Goal: Communication & Community: Ask a question

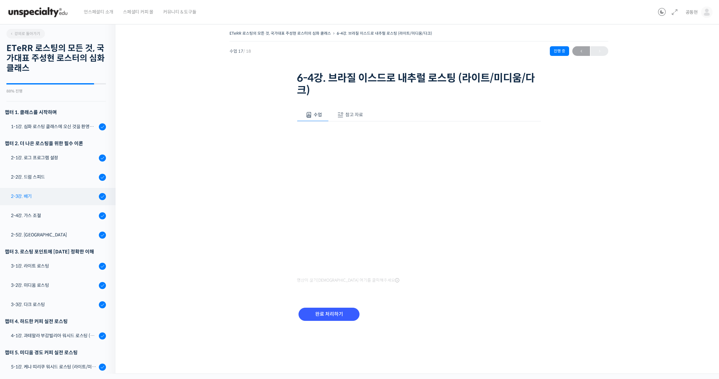
click at [54, 195] on div "2-3강. 배기" at bounding box center [54, 196] width 86 height 7
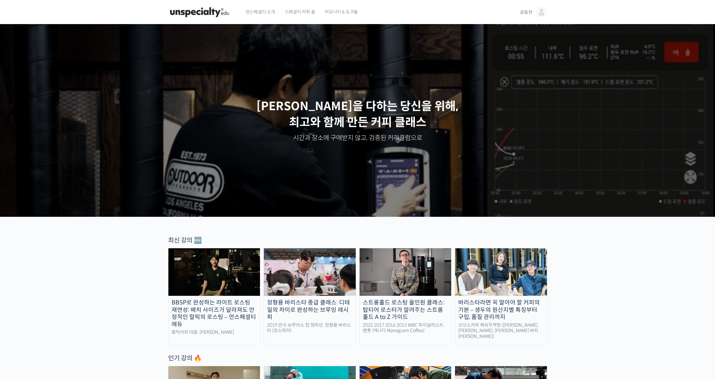
click at [339, 15] on span "커뮤니티 & 도구들" at bounding box center [340, 12] width 33 height 24
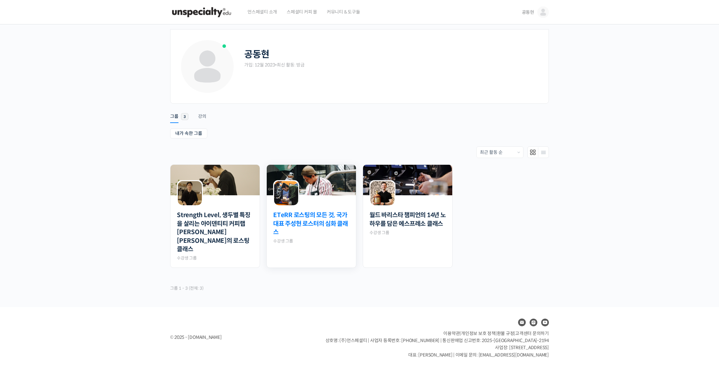
click at [301, 224] on link "ETeRR 로스팅의 모든 것, 국가대표 주성현 로스터의 심화 클래스" at bounding box center [311, 224] width 76 height 26
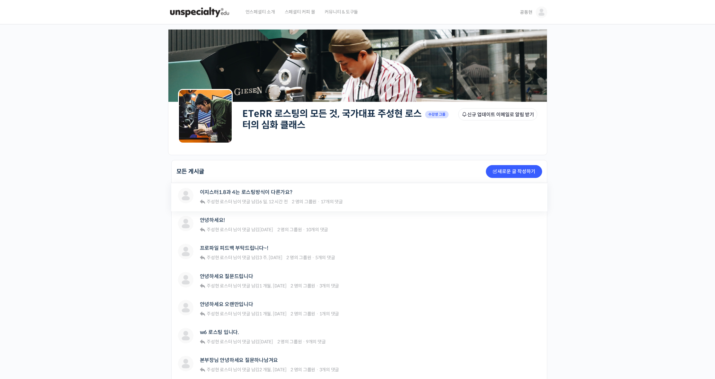
click at [267, 196] on div "이지스터1.8과 4는 로스팅방식이 다른가요?" at bounding box center [271, 192] width 143 height 9
click at [281, 191] on link "이지스터1.8과 4는 로스팅방식이 다른가요?" at bounding box center [246, 192] width 92 height 6
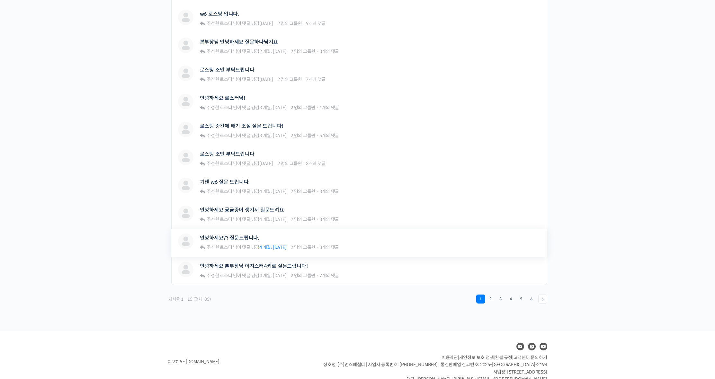
scroll to position [330, 0]
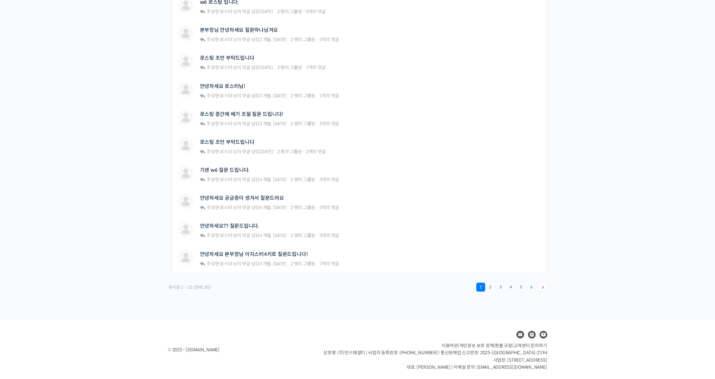
click at [531, 284] on link "6" at bounding box center [531, 287] width 9 height 9
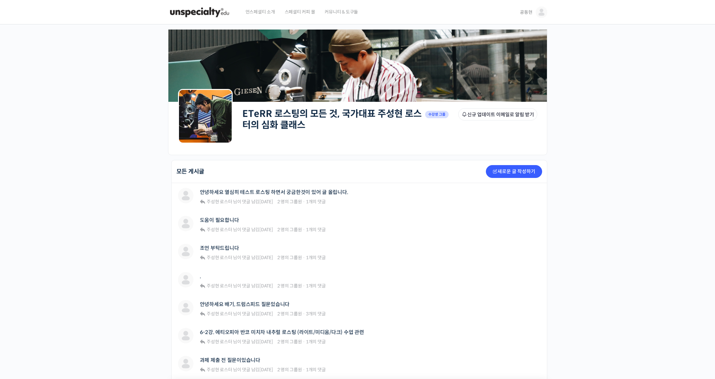
scroll to position [190, 0]
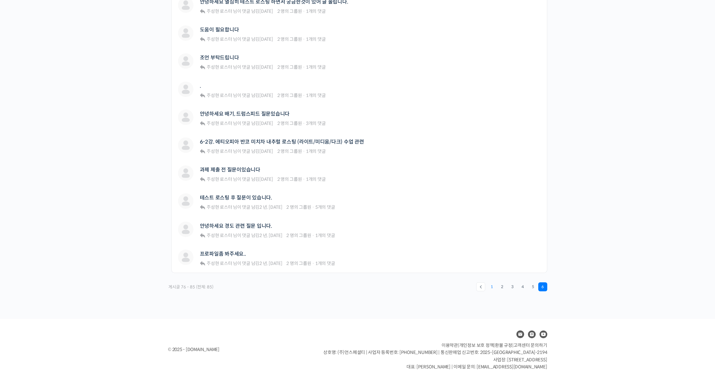
click at [491, 287] on link "1" at bounding box center [491, 286] width 9 height 9
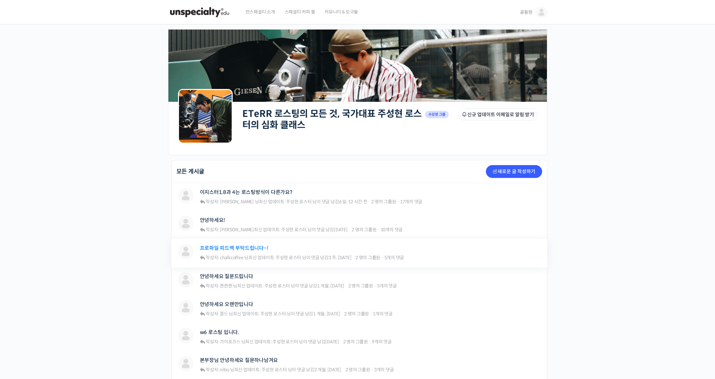
click at [242, 249] on link "프로파일 피드백 부탁드립니다~!" at bounding box center [234, 248] width 68 height 6
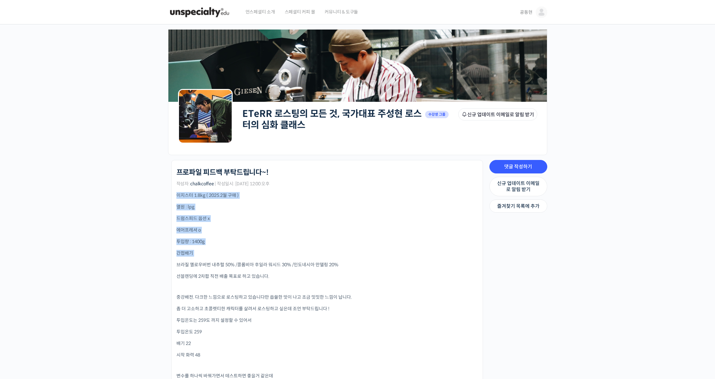
drag, startPoint x: 177, startPoint y: 195, endPoint x: 294, endPoint y: 259, distance: 132.8
drag, startPoint x: 175, startPoint y: 226, endPoint x: 242, endPoint y: 244, distance: 68.5
click at [242, 244] on li "ETeRR 로스팅의 모든 것, 국가대표 주성현 로스터의 심화 클래스 프로파일 피드백 부탁드립니다~! 작성자: chalkcoffee | 작성일시…" at bounding box center [327, 383] width 312 height 447
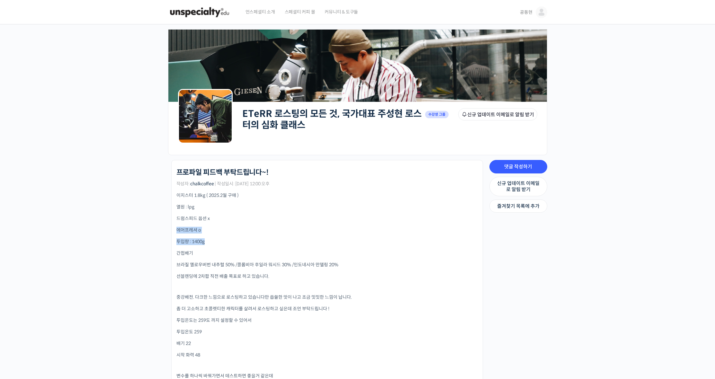
click at [242, 244] on p "투입량 : 1400g" at bounding box center [326, 241] width 301 height 7
drag, startPoint x: 171, startPoint y: 228, endPoint x: 252, endPoint y: 248, distance: 84.0
click at [252, 248] on li "ETeRR 로스팅의 모든 것, 국가대표 주성현 로스터의 심화 클래스 프로파일 피드백 부탁드립니다~! 작성자: chalkcoffee | 작성일시…" at bounding box center [327, 383] width 312 height 447
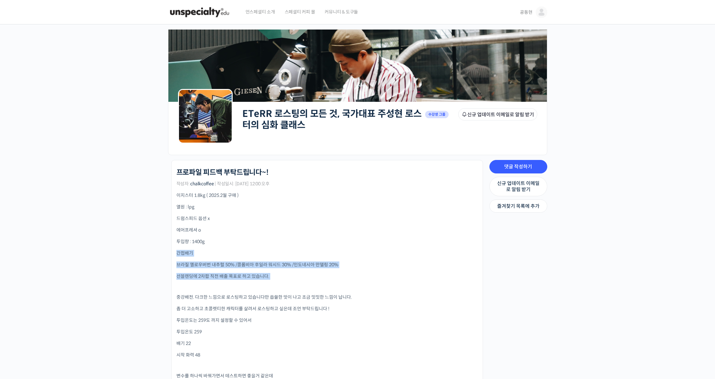
drag, startPoint x: 243, startPoint y: 266, endPoint x: 332, endPoint y: 291, distance: 92.6
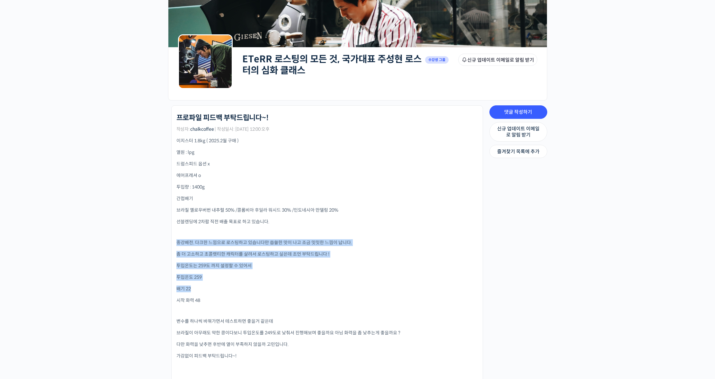
drag, startPoint x: 176, startPoint y: 241, endPoint x: 306, endPoint y: 290, distance: 139.2
click at [306, 290] on div "이지스터 1.8kg ( 2025.2월 구매 ) 열원 : lpg 드럼스피드 옵션 x 에어프레셔 o 투입량 : 1400g 간접배기 브라질 옐로우버…" at bounding box center [326, 334] width 301 height 395
click at [306, 290] on p "배기 22" at bounding box center [326, 289] width 301 height 7
drag, startPoint x: 177, startPoint y: 253, endPoint x: 291, endPoint y: 302, distance: 124.3
click at [291, 302] on div "이지스터 1.8kg ( 2025.2월 구매 ) 열원 : lpg 드럼스피드 옵션 x 에어프레셔 o 투입량 : 1400g 간접배기 브라질 옐로우버…" at bounding box center [326, 334] width 301 height 395
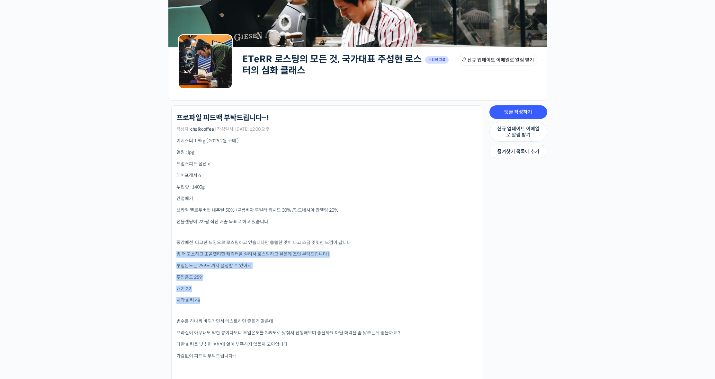
click at [291, 302] on p "시작 화력 48" at bounding box center [326, 300] width 301 height 7
drag, startPoint x: 184, startPoint y: 265, endPoint x: 285, endPoint y: 306, distance: 109.0
click at [285, 306] on div "이지스터 1.8kg ( 2025.2월 구매 ) 열원 : lpg 드럼스피드 옵션 x 에어프레셔 o 투입량 : 1400g 간접배기 브라질 옐로우버…" at bounding box center [326, 334] width 301 height 395
drag, startPoint x: 190, startPoint y: 278, endPoint x: 243, endPoint y: 308, distance: 61.2
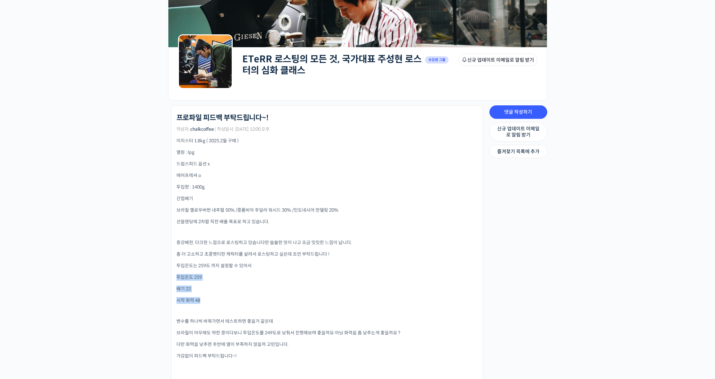
click at [243, 308] on li "ETeRR 로스팅의 모든 것, 국가대표 주성현 로스터의 심화 클래스 프로파일 피드백 부탁드립니다~! 작성자: chalkcoffee | 작성일시…" at bounding box center [327, 328] width 312 height 447
click at [243, 308] on div "이지스터 1.8kg ( 2025.2월 구매 ) 열원 : lpg 드럼스피드 옵션 x 에어프레셔 o 투입량 : 1400g 간접배기 브라질 옐로우버…" at bounding box center [326, 334] width 301 height 395
drag, startPoint x: 188, startPoint y: 294, endPoint x: 216, endPoint y: 303, distance: 30.1
click at [216, 303] on li "ETeRR 로스팅의 모든 것, 국가대표 주성현 로스터의 심화 클래스 프로파일 피드백 부탁드립니다~! 작성자: chalkcoffee | 작성일시…" at bounding box center [327, 328] width 312 height 447
click at [216, 303] on p "시작 화력 48" at bounding box center [326, 300] width 301 height 7
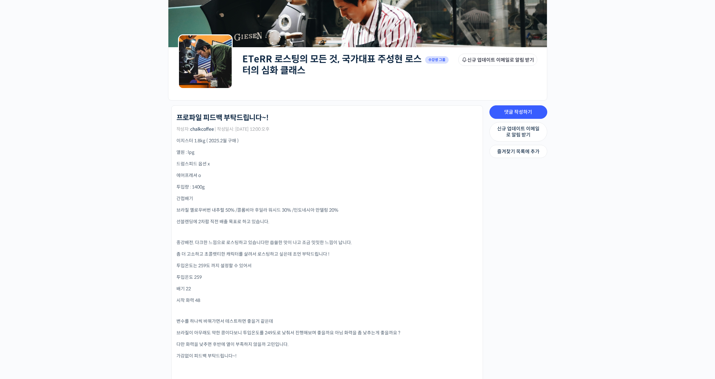
scroll to position [67, 0]
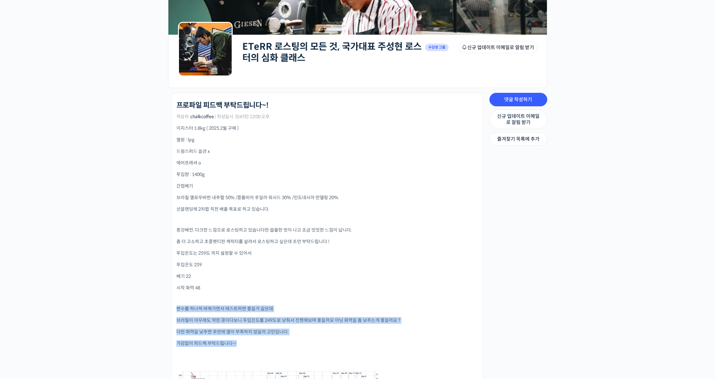
drag, startPoint x: 244, startPoint y: 321, endPoint x: 301, endPoint y: 342, distance: 60.9
click at [300, 342] on div "이지스터 1.8kg ( 2025.2월 구매 ) 열원 : lpg 드럼스피드 옵션 x 에어프레셔 o 투입량 : 1400g 간접배기 브라질 옐로우버…" at bounding box center [326, 307] width 301 height 364
click at [301, 342] on p "가감없이 피드백 부탁드립니다~!" at bounding box center [326, 343] width 301 height 7
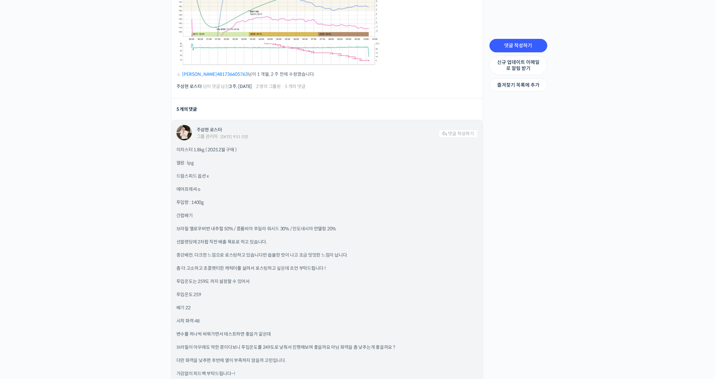
scroll to position [608, 0]
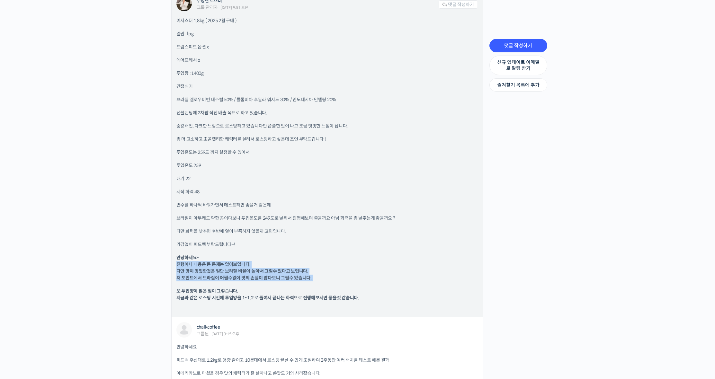
drag, startPoint x: 234, startPoint y: 267, endPoint x: 334, endPoint y: 286, distance: 102.4
click at [334, 286] on div "이지스터 1.8kg ( 2025.2월 구매 ) 열원 : lpg 드럼스피드 옵션 x 에어프레셔 o 투입량 : 1400g 간접배기 브라질 옐로우버…" at bounding box center [326, 164] width 301 height 295
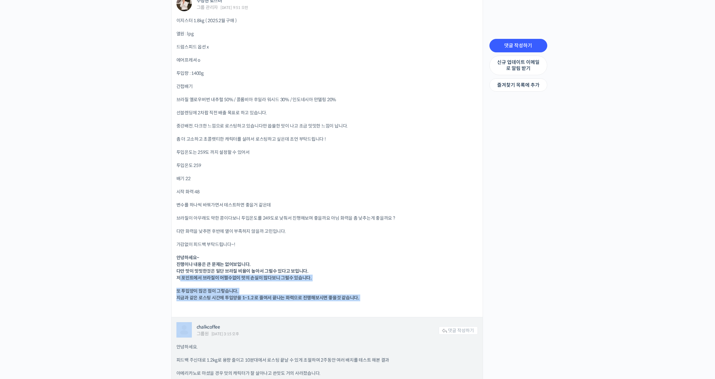
drag, startPoint x: 181, startPoint y: 279, endPoint x: 353, endPoint y: 318, distance: 176.2
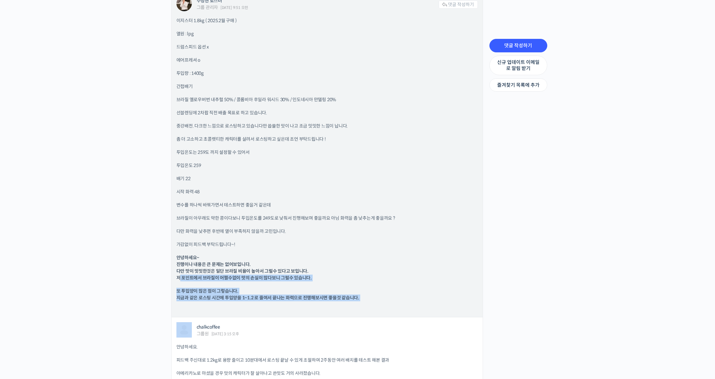
click at [356, 311] on p at bounding box center [326, 310] width 301 height 4
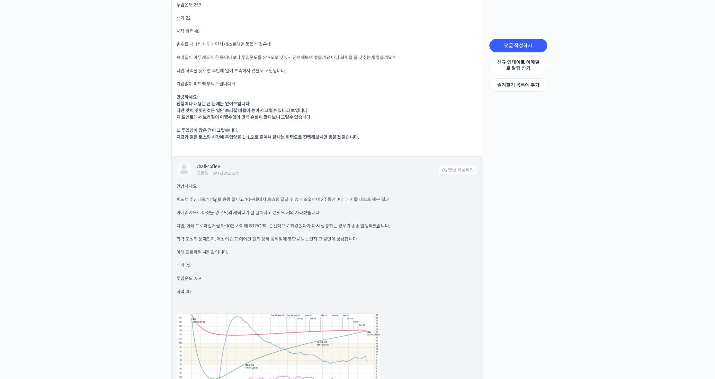
scroll to position [891, 0]
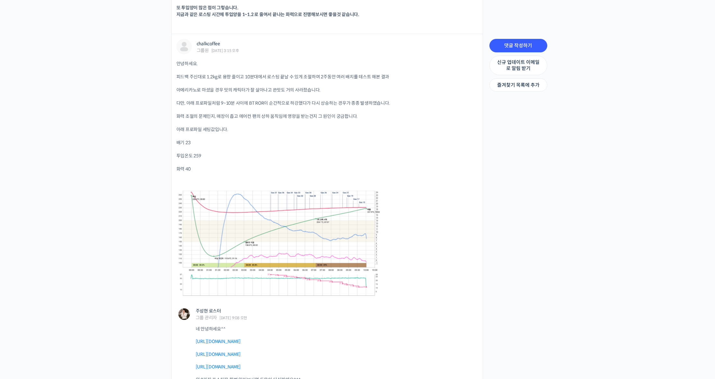
click at [329, 249] on link at bounding box center [278, 243] width 204 height 105
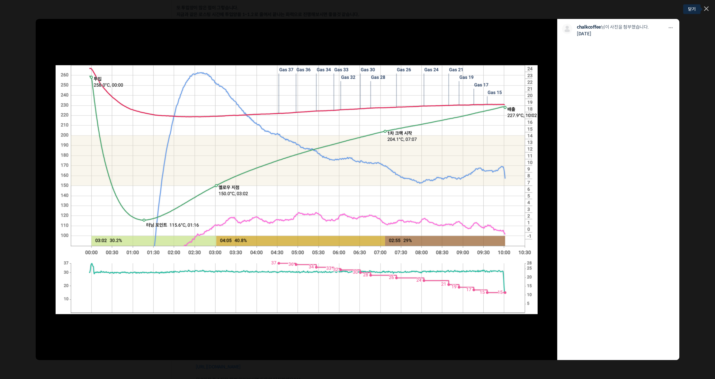
click at [705, 12] on link at bounding box center [706, 8] width 4 height 5
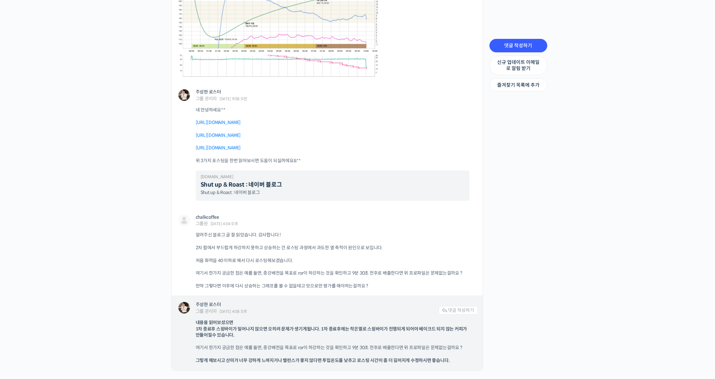
scroll to position [1173, 0]
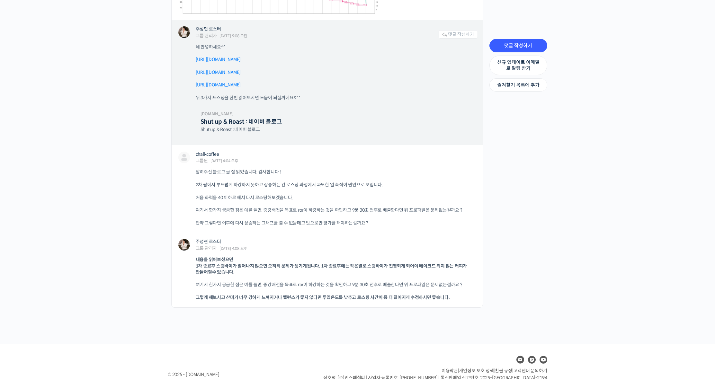
click at [230, 58] on link "https://blog.naver.com/rhismine/223573251388" at bounding box center [218, 60] width 45 height 6
click at [241, 72] on link "https://blog.naver.com/rhismine/223598477010" at bounding box center [218, 72] width 45 height 6
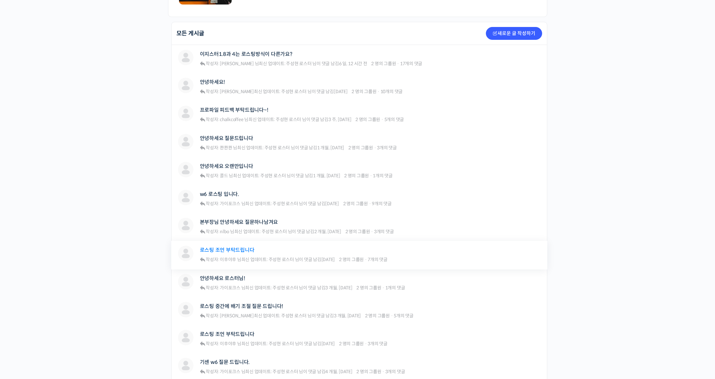
scroll to position [139, 0]
click at [239, 251] on link "로스팅 조언 부탁드립니다" at bounding box center [227, 249] width 55 height 6
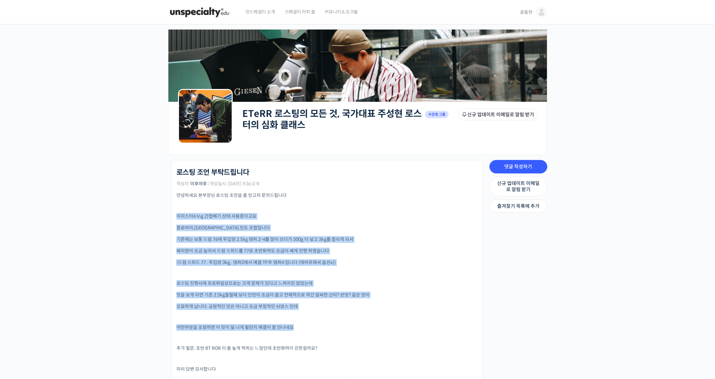
drag, startPoint x: 177, startPoint y: 208, endPoint x: 393, endPoint y: 339, distance: 251.9
click at [393, 339] on div "안녕하세요 본부장님 로스팅 조언을 좀 얻고자 문의드립니다 이지스터4 lng 간접배기 상태 사용중이고요 콜로비아,[GEOGRAPHIC_DATA]…" at bounding box center [326, 355] width 301 height 327
click at [393, 339] on p at bounding box center [326, 338] width 301 height 4
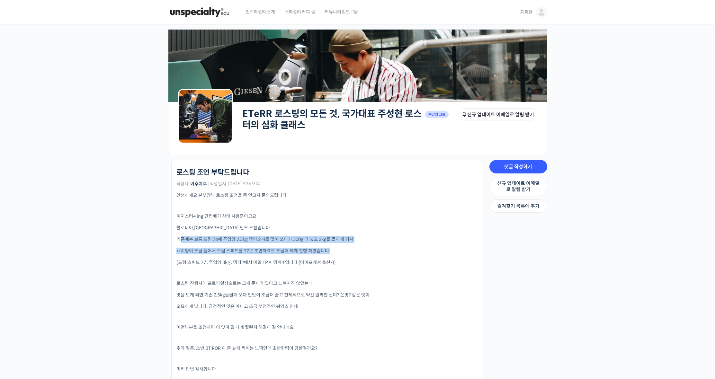
drag, startPoint x: 179, startPoint y: 238, endPoint x: 277, endPoint y: 256, distance: 99.5
click at [277, 256] on div "안녕하세요 본부장님 로스팅 조언을 좀 얻고자 문의드립니다 이지스터4 lng 간접배기 상태 사용중이고요 콜로비아,[GEOGRAPHIC_DATA]…" at bounding box center [326, 355] width 301 height 327
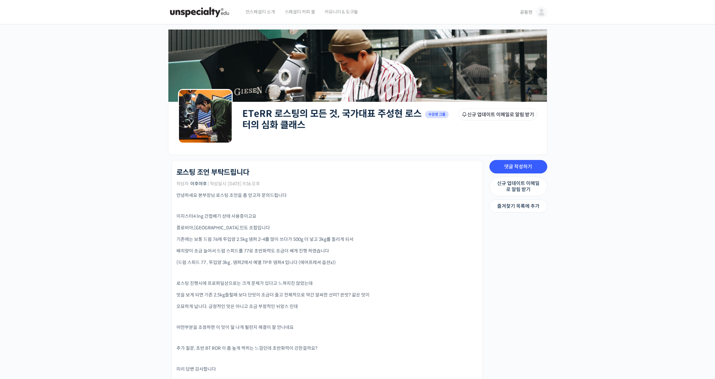
click at [277, 256] on div "안녕하세요 본부장님 로스팅 조언을 좀 얻고자 문의드립니다 이지스터4 lng 간접배기 상태 사용중이고요 콜로비아,[GEOGRAPHIC_DATA]…" at bounding box center [326, 355] width 301 height 327
drag, startPoint x: 262, startPoint y: 272, endPoint x: 309, endPoint y: 279, distance: 46.9
click at [309, 279] on div "안녕하세요 본부장님 로스팅 조언을 좀 얻고자 문의드립니다 이지스터4 lng 간접배기 상태 사용중이고요 콜로비아,[GEOGRAPHIC_DATA]…" at bounding box center [326, 355] width 301 height 327
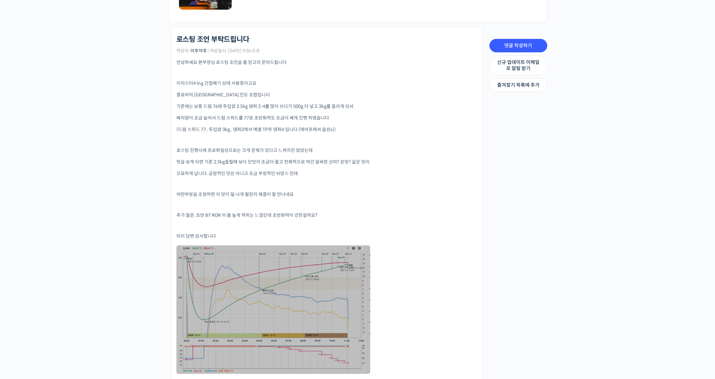
click at [304, 282] on link at bounding box center [273, 309] width 194 height 128
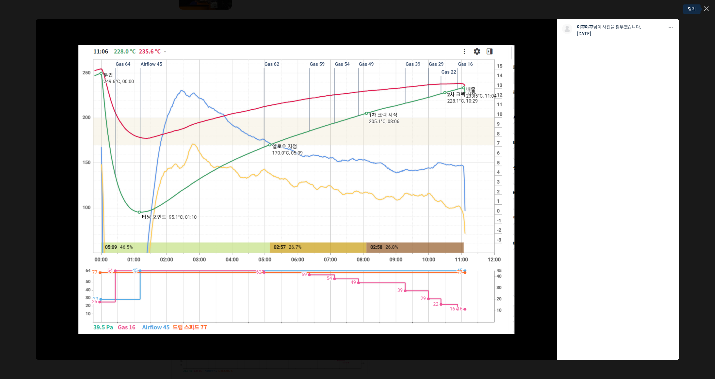
click at [706, 10] on icon at bounding box center [706, 8] width 4 height 4
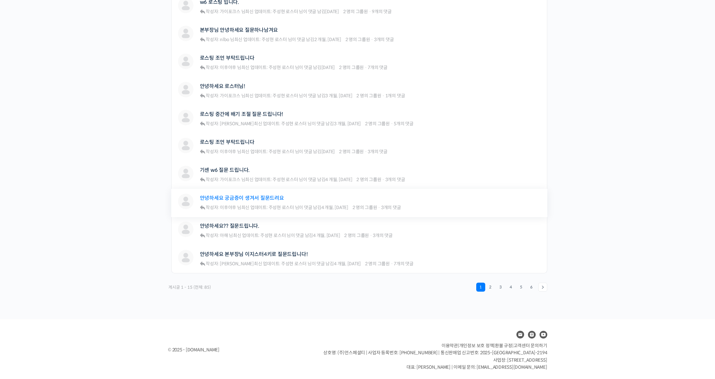
click at [259, 197] on link "안녕하세요 궁금증이 생겨서 질문드려요" at bounding box center [242, 198] width 84 height 6
click at [489, 286] on link "2" at bounding box center [490, 287] width 9 height 9
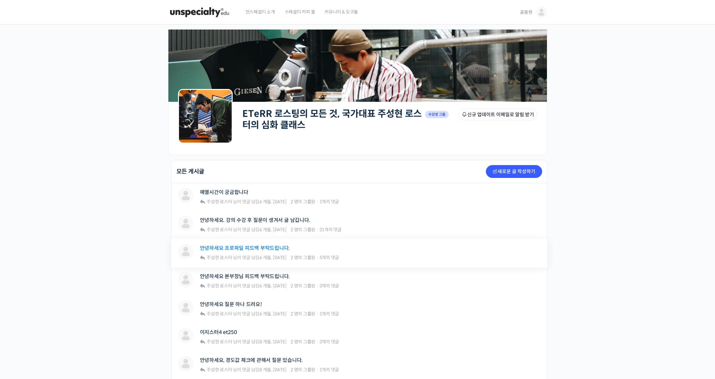
click at [280, 249] on link "안녕하세요 프로파일 피드백 부탁드립니다." at bounding box center [245, 248] width 90 height 6
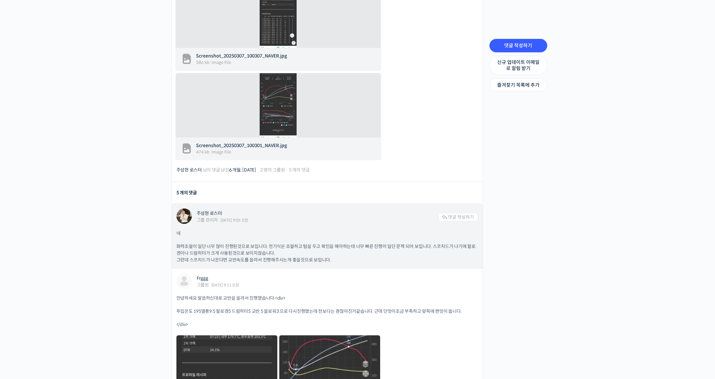
scroll to position [572, 0]
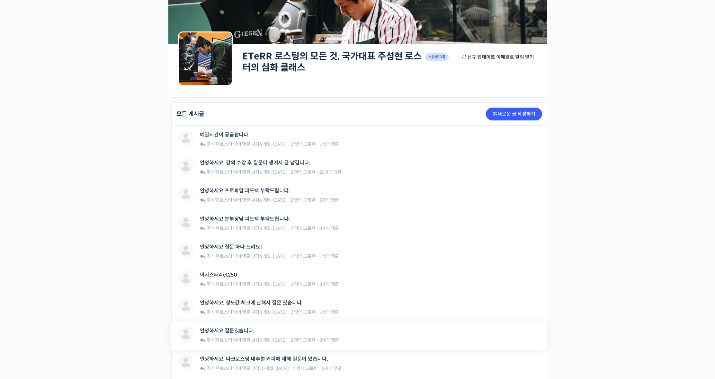
scroll to position [122, 0]
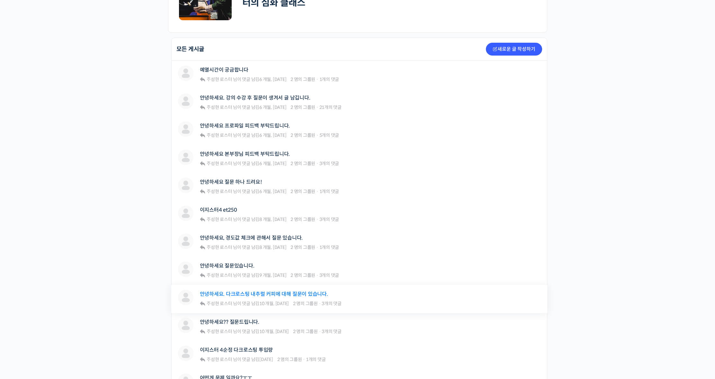
click at [276, 295] on link "안녕하세요. 다크로스팅 내추럴 커피에 대해 질문이 있습니다." at bounding box center [264, 294] width 128 height 6
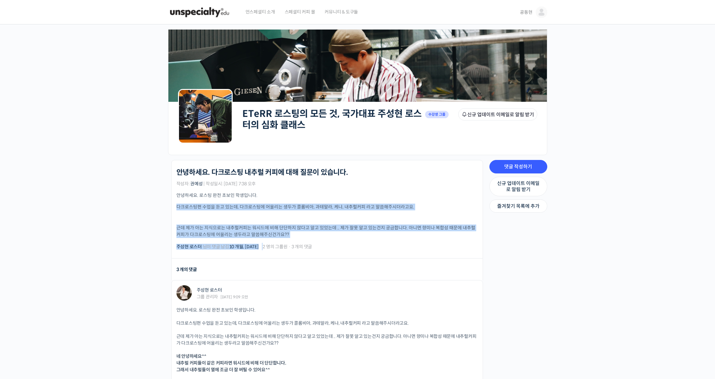
drag, startPoint x: 186, startPoint y: 200, endPoint x: 388, endPoint y: 247, distance: 207.7
click at [388, 247] on div "ETeRR 로스팅의 모든 것, 국가대표 주성현 로스터의 심화 클래스 안녕하세요. 다크로스팅 내추럴 커피에 대해 질문이 있습니다. 작성자: 권예…" at bounding box center [326, 209] width 301 height 82
click at [388, 247] on div "주성현 로스터 님이 댓글 남김 10 개월, 2 주 전 2 명의 그룹원 · 3 개의 댓글" at bounding box center [326, 246] width 301 height 7
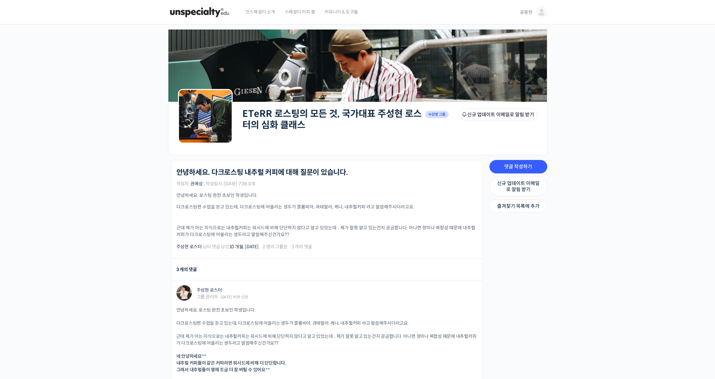
scroll to position [175, 0]
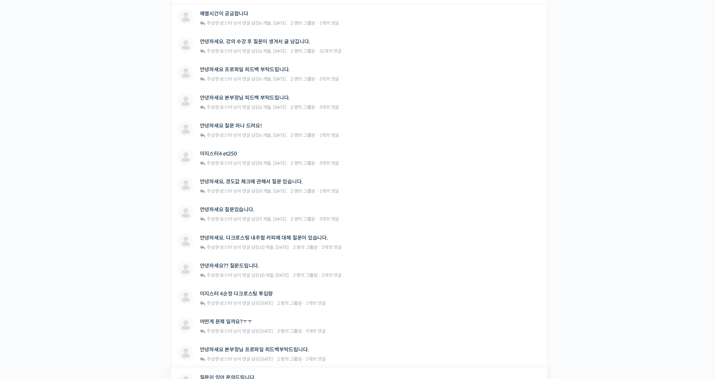
scroll to position [315, 0]
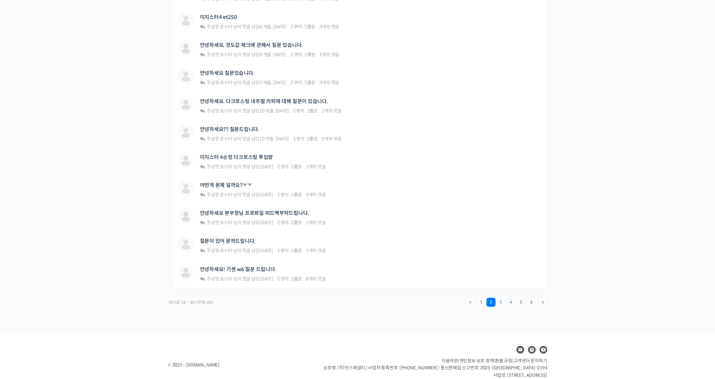
click at [499, 302] on link "3" at bounding box center [500, 302] width 9 height 9
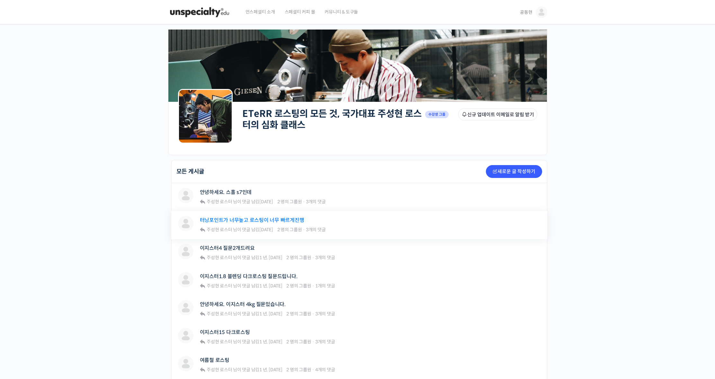
click at [267, 221] on link "터닝포인트가 너무높고 로스팅이 너무 빠르게진행" at bounding box center [252, 220] width 104 height 6
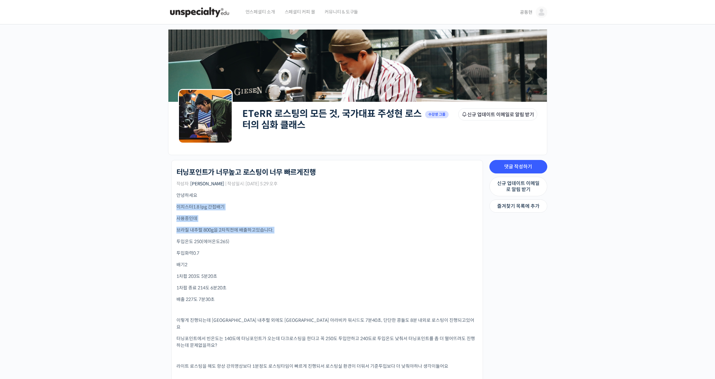
drag, startPoint x: 182, startPoint y: 207, endPoint x: 283, endPoint y: 244, distance: 107.9
click at [271, 237] on li "ETeRR 로스팅의 모든 것, 국가대표 주성현 로스터의 심화 클래스 터닝포인트가 너무높고 로스팅이 너무 빠르게진행 작성자: [PERSON_NA…" at bounding box center [327, 284] width 312 height 249
click at [286, 246] on div "안녕하세요 이지스터1.8 lpg 간접배기 사용중인데 브라질 내추럴 800g을 2차직전에 배출하고있습니다. 투입온도 250(에어온도265) 투입…" at bounding box center [326, 290] width 301 height 196
drag, startPoint x: 171, startPoint y: 254, endPoint x: 237, endPoint y: 266, distance: 66.9
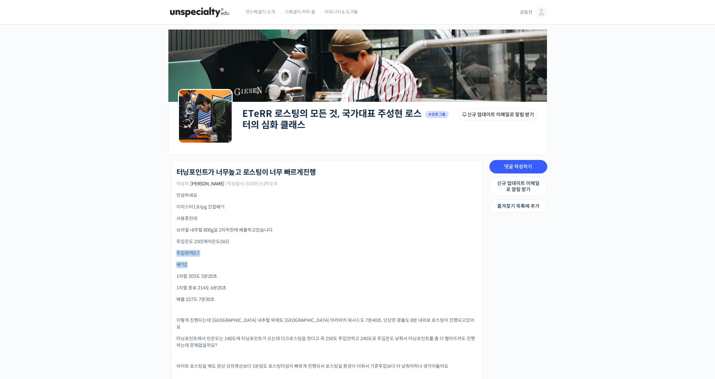
click at [237, 266] on p "배기2" at bounding box center [326, 264] width 301 height 7
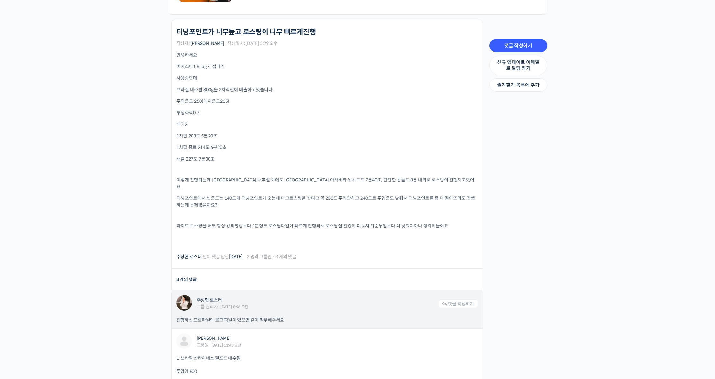
scroll to position [194, 0]
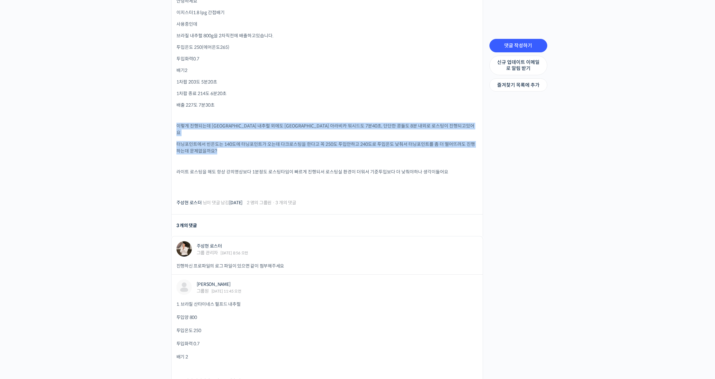
drag, startPoint x: 189, startPoint y: 116, endPoint x: 331, endPoint y: 154, distance: 147.1
click at [331, 154] on div "안녕하세요 이지스터1.8 lpg 간접배기 사용중인데 브라질 내추럴 800g을 2차직전에 배출하고있습니다. 투입온도 250(에어온도265) 투입…" at bounding box center [326, 96] width 301 height 196
click at [331, 159] on p at bounding box center [326, 161] width 301 height 4
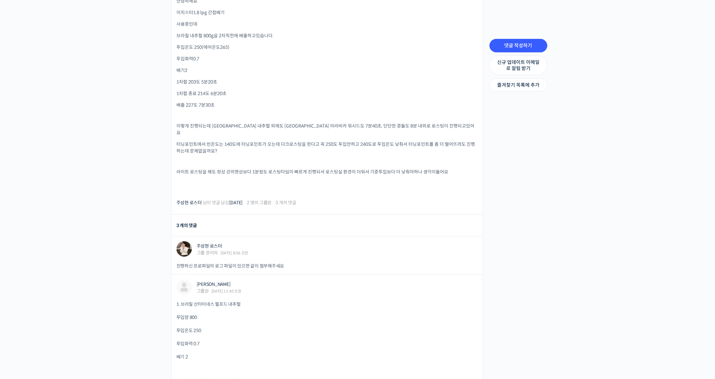
click at [197, 134] on div "안녕하세요 이지스터1.8 lpg 간접배기 사용중인데 브라질 내추럴 800g을 2차직전에 배출하고있습니다. 투입온도 250(에어온도265) 투입…" at bounding box center [326, 96] width 301 height 196
drag, startPoint x: 182, startPoint y: 136, endPoint x: 287, endPoint y: 157, distance: 107.5
click at [287, 157] on div "안녕하세요 이지스터1.8 lpg 간접배기 사용중인데 브라질 내추럴 800g을 2차직전에 배출하고있습니다. 투입온도 250(에어온도265) 투입…" at bounding box center [326, 96] width 301 height 196
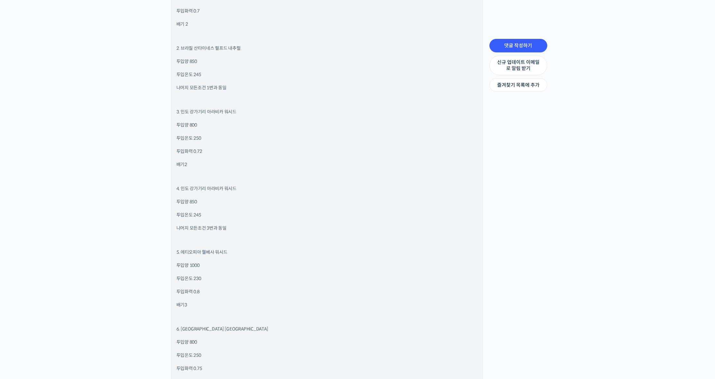
scroll to position [750, 0]
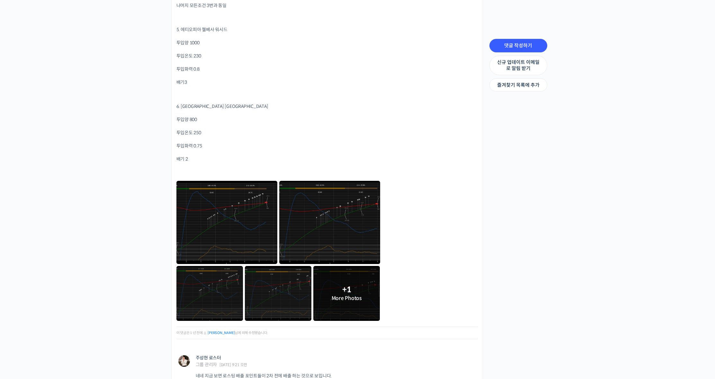
click at [224, 225] on link at bounding box center [226, 222] width 101 height 83
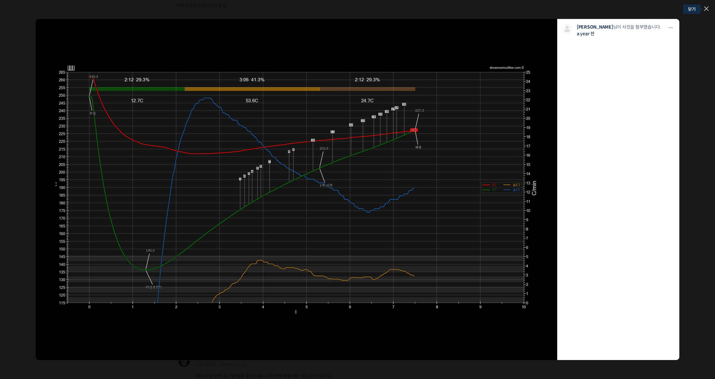
click at [708, 8] on icon at bounding box center [706, 8] width 4 height 4
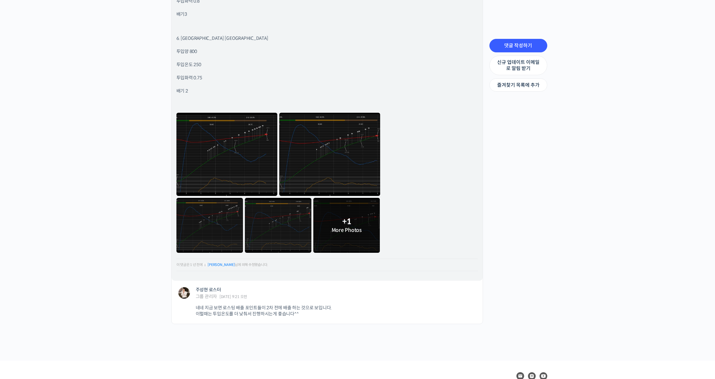
scroll to position [852, 0]
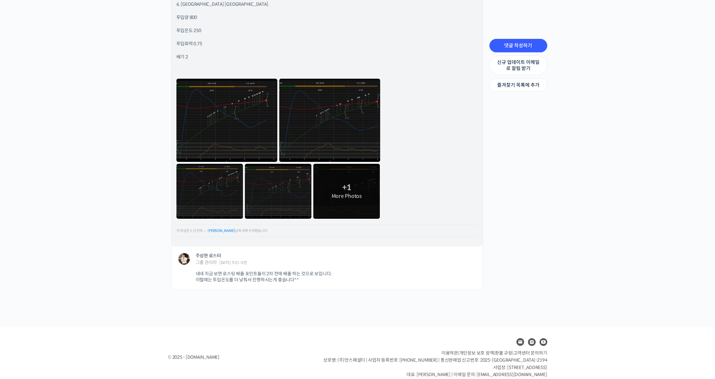
click at [372, 195] on link "+1 More Photos" at bounding box center [346, 191] width 66 height 55
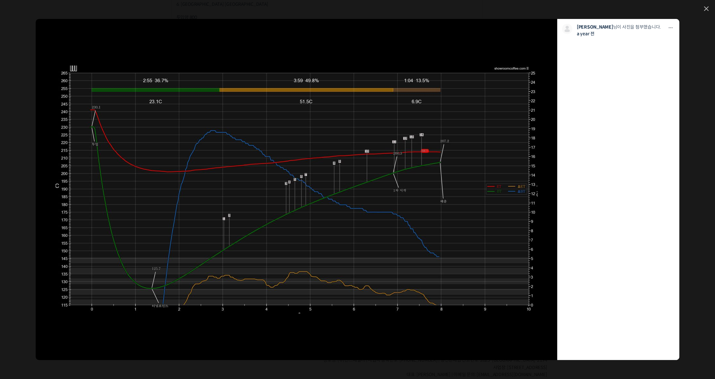
click at [701, 12] on div "모두 공개 모든 회원 나만 보기 다운로드 다운로드 정재준 님이 사진을 첨부했습니다. a year 전" at bounding box center [357, 189] width 715 height 379
click at [704, 10] on link at bounding box center [706, 8] width 4 height 5
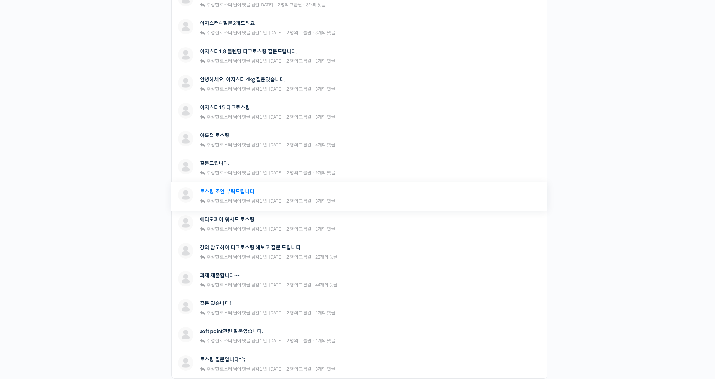
click at [249, 190] on link "로스팅 조언 부탁드립니다" at bounding box center [227, 192] width 55 height 6
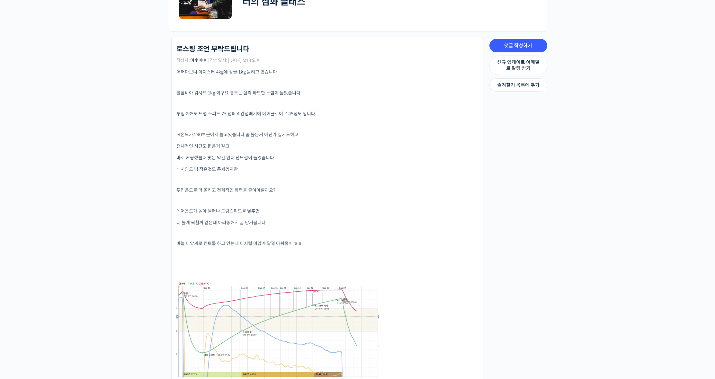
scroll to position [262, 0]
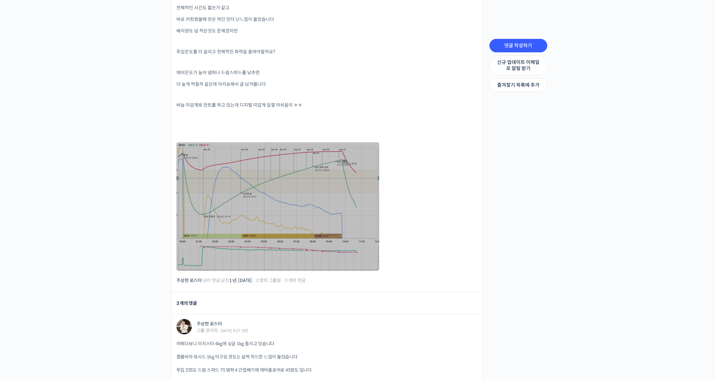
click at [233, 230] on link at bounding box center [277, 206] width 203 height 128
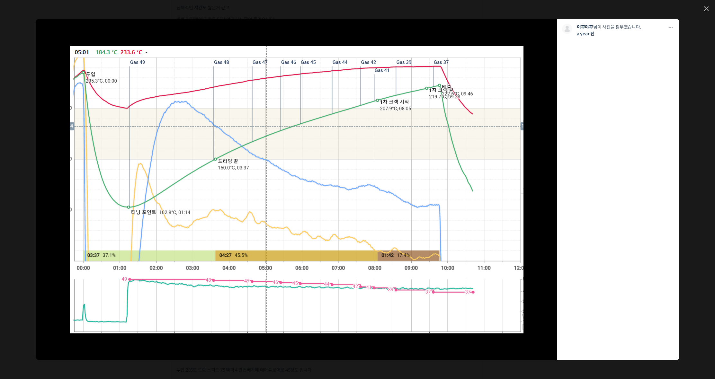
click at [705, 5] on div "모두 공개 모든 회원 나만 보기 다운로드 다운로드 이후야후 님이 사진을 첨부했습니다. a year 전" at bounding box center [357, 189] width 715 height 379
click at [705, 6] on icon at bounding box center [706, 8] width 4 height 4
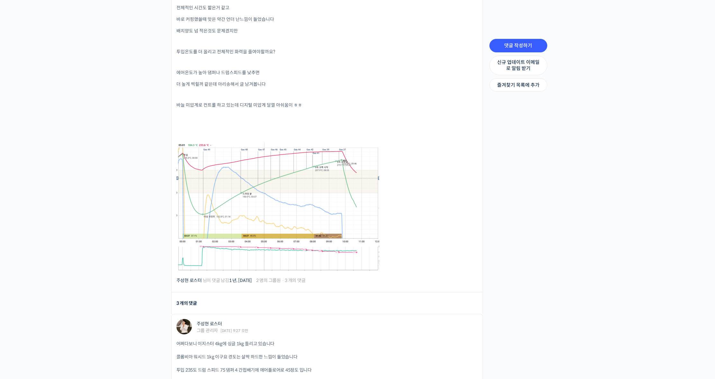
scroll to position [480, 0]
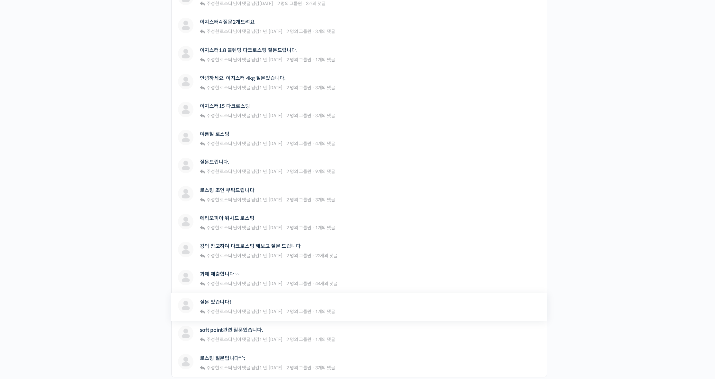
scroll to position [284, 0]
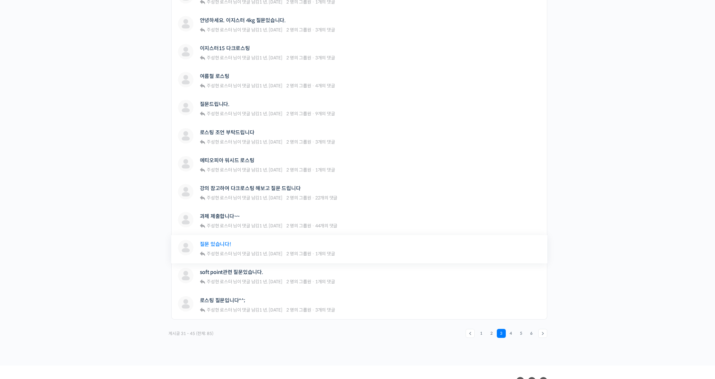
click at [214, 241] on link "질문 있습니다!" at bounding box center [215, 244] width 31 height 6
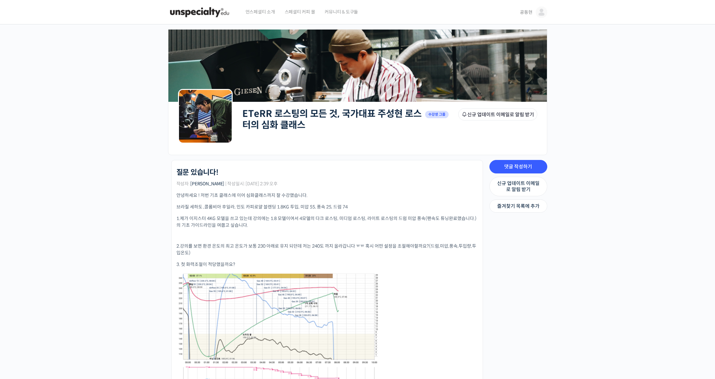
scroll to position [59, 0]
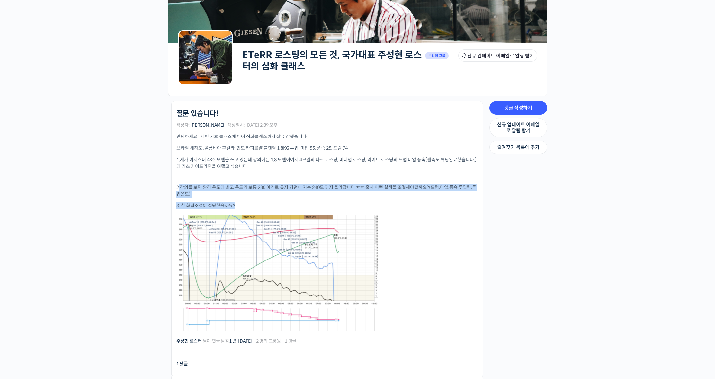
drag, startPoint x: 178, startPoint y: 187, endPoint x: 271, endPoint y: 205, distance: 94.9
click at [271, 205] on div "안녕하세요 ! 저번 기초 클래스에 이어 심화클래스까지 잘 수강했습니다. 브라질 세하도 ,콜롬비아 후일라, 인도 카피로얄 블렌딩 1.8KG 투입…" at bounding box center [326, 232] width 301 height 199
click at [271, 205] on p "3. 첫 화력조절이 적당했을까요?" at bounding box center [326, 205] width 301 height 7
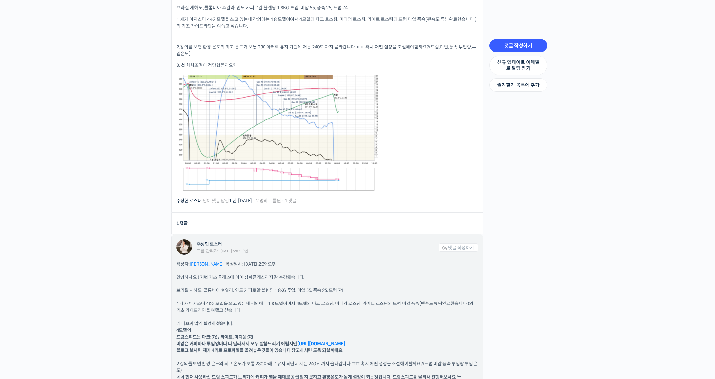
scroll to position [247, 0]
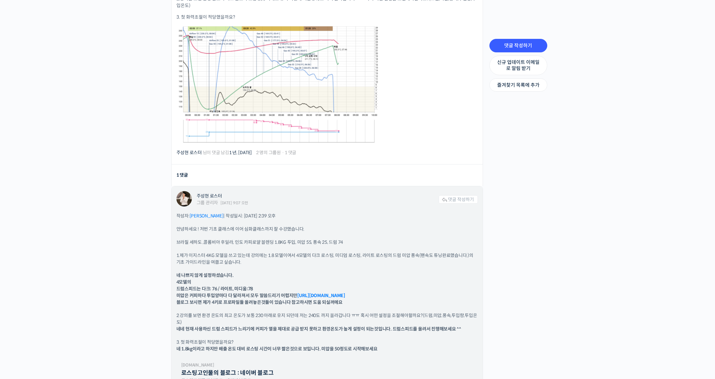
click at [308, 294] on link "https://blog.naver.com/rhismine" at bounding box center [321, 296] width 48 height 6
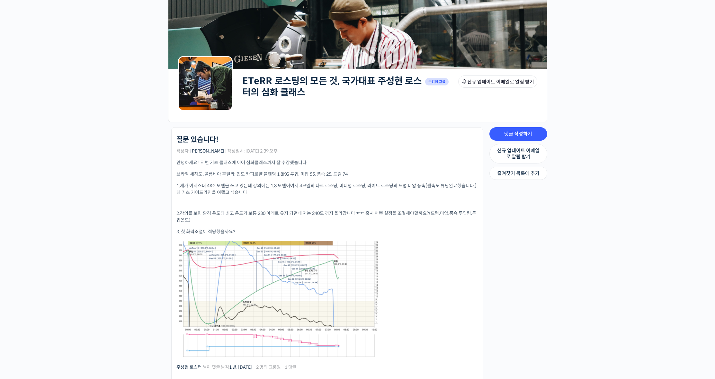
scroll to position [0, 0]
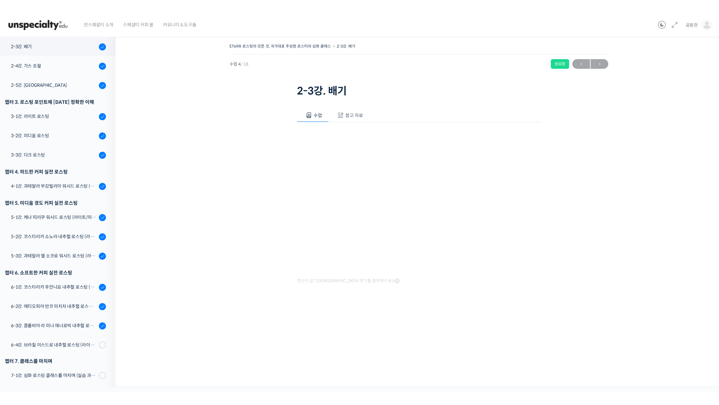
scroll to position [163, 0]
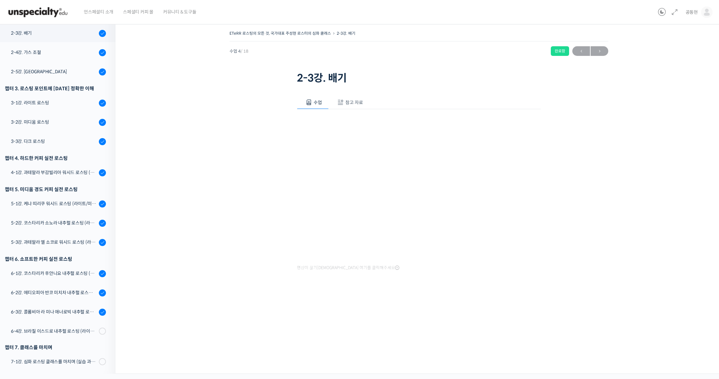
click at [355, 102] on span "참고 자료" at bounding box center [355, 103] width 18 height 6
click at [364, 124] on link "PPT 수업 자료 (클릭하시면 새 창에서 열립니다)" at bounding box center [348, 123] width 102 height 7
click at [317, 104] on span "수업" at bounding box center [318, 103] width 8 height 6
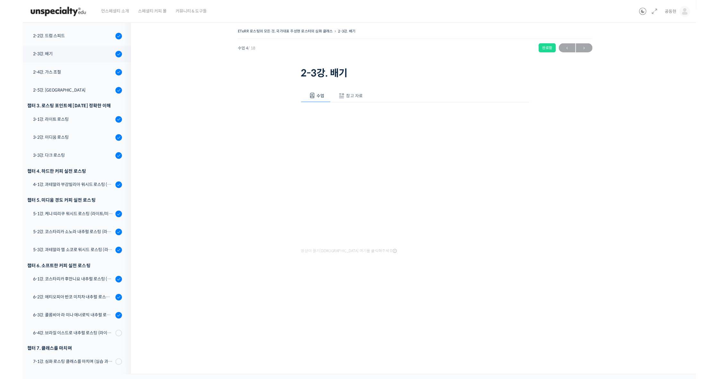
scroll to position [138, 0]
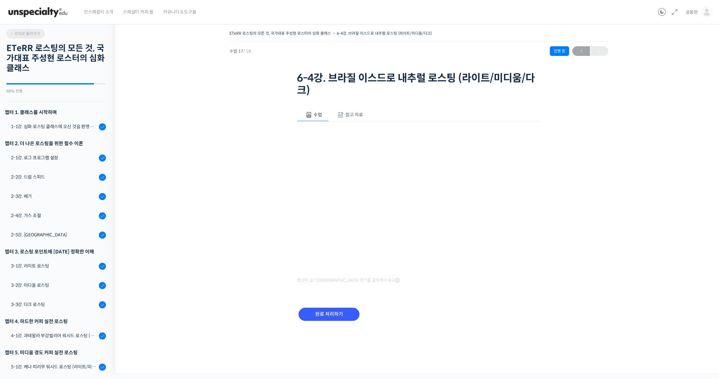
click at [34, 34] on span "강의로 돌아가기" at bounding box center [25, 33] width 31 height 5
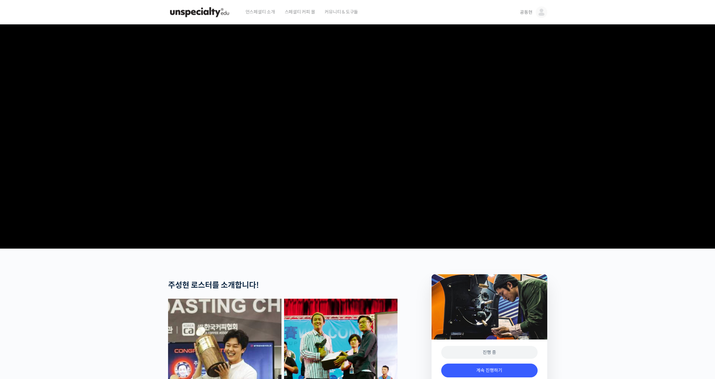
click at [537, 12] on img at bounding box center [541, 12] width 12 height 12
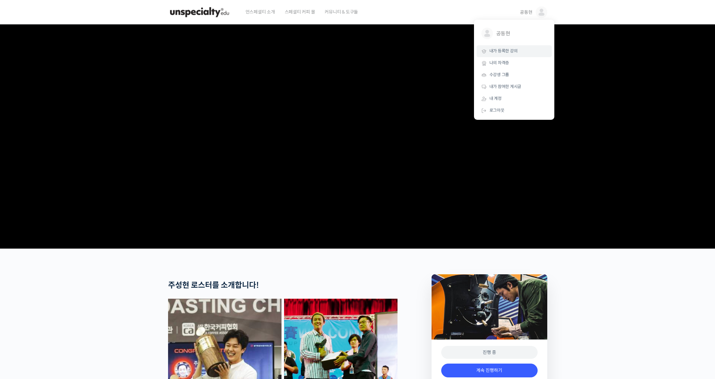
click at [514, 48] on span "내가 등록한 강의" at bounding box center [503, 50] width 28 height 5
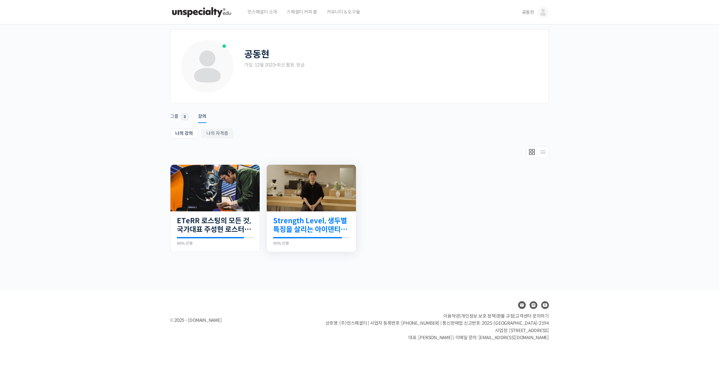
click at [300, 230] on link "Strength Level, 생두별 특징을 살리는 아이덴티티 커피랩 [PERSON_NAME] [PERSON_NAME]의 로스팅 클래스" at bounding box center [311, 225] width 76 height 18
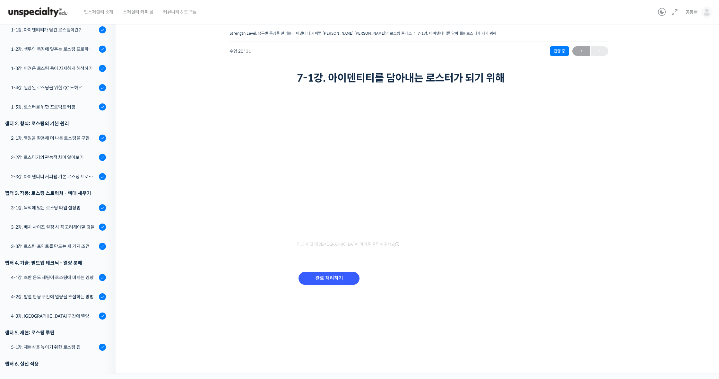
scroll to position [117, 0]
click at [82, 132] on link "2-1강. 열원을 활용해 더 나은 로스팅을 구현하는 방법" at bounding box center [56, 137] width 119 height 17
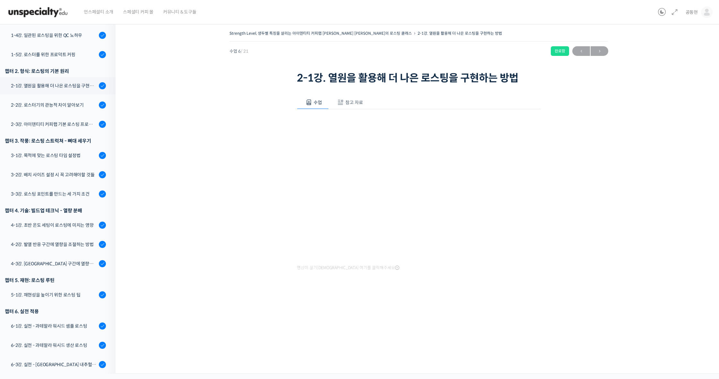
scroll to position [200, 0]
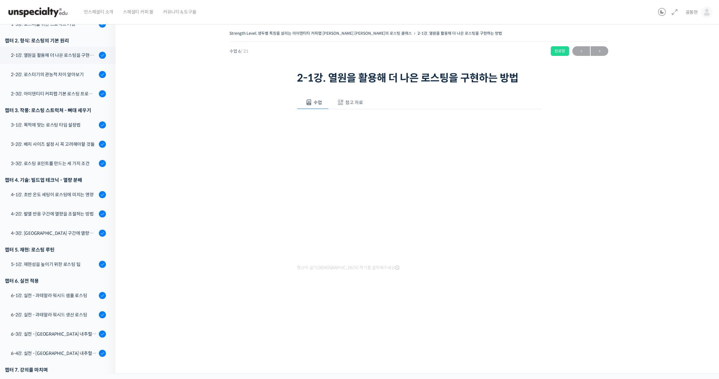
click at [355, 104] on span "참고 자료" at bounding box center [355, 103] width 18 height 6
click at [383, 123] on link "PPT 수업 자료 (클릭하시면 새 창에서 열립니다)" at bounding box center [348, 123] width 102 height 7
click at [320, 102] on span "수업" at bounding box center [318, 103] width 8 height 6
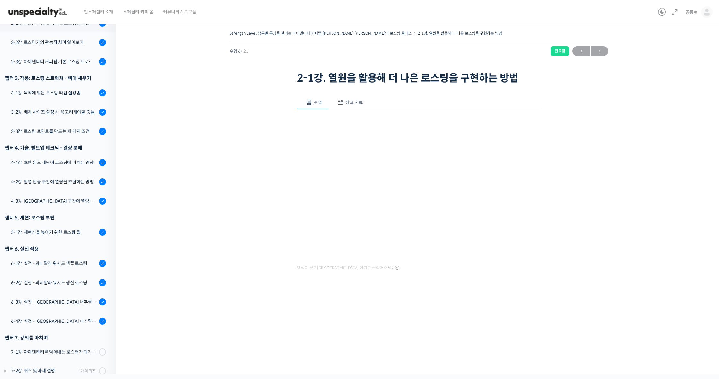
scroll to position [206, 0]
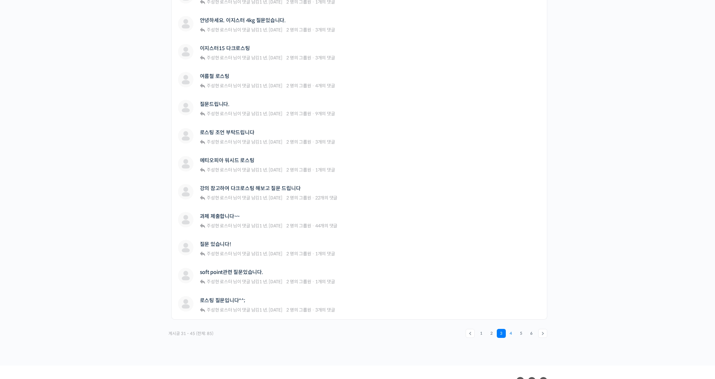
click at [510, 336] on link "4" at bounding box center [510, 333] width 9 height 9
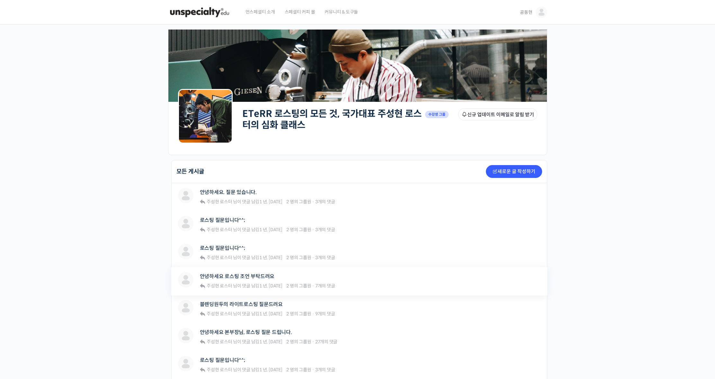
scroll to position [59, 0]
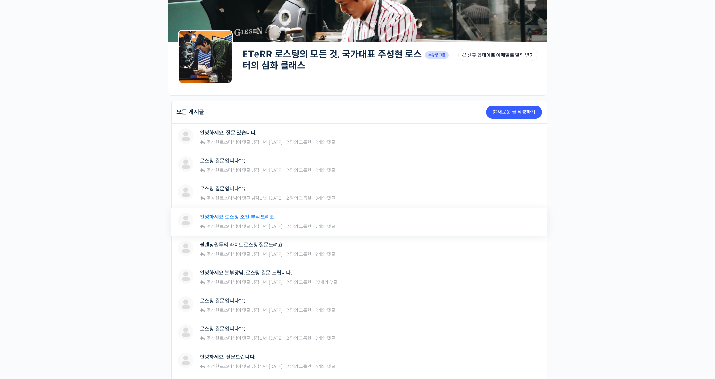
click at [267, 220] on link "안녕하세요 로스팅 조언 부탁드려요" at bounding box center [237, 217] width 75 height 6
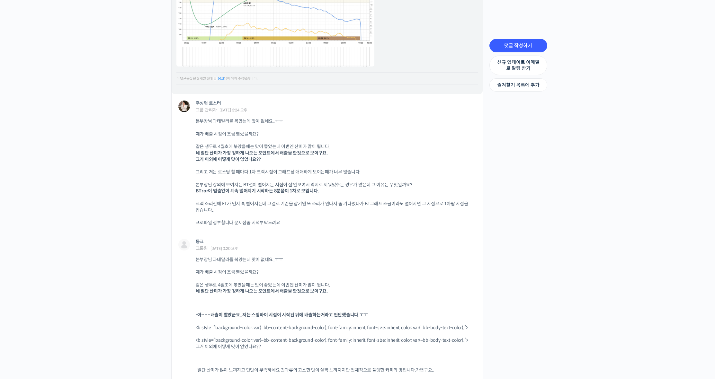
scroll to position [894, 0]
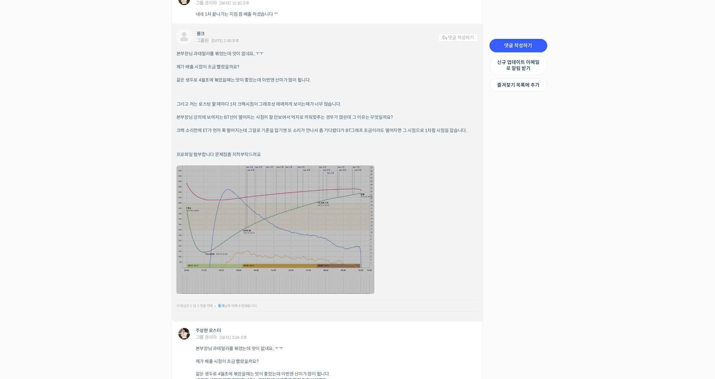
click at [362, 242] on link at bounding box center [275, 229] width 198 height 128
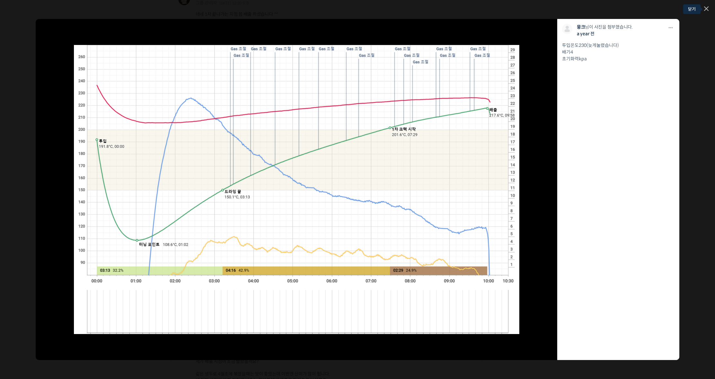
click at [705, 9] on icon at bounding box center [706, 8] width 4 height 4
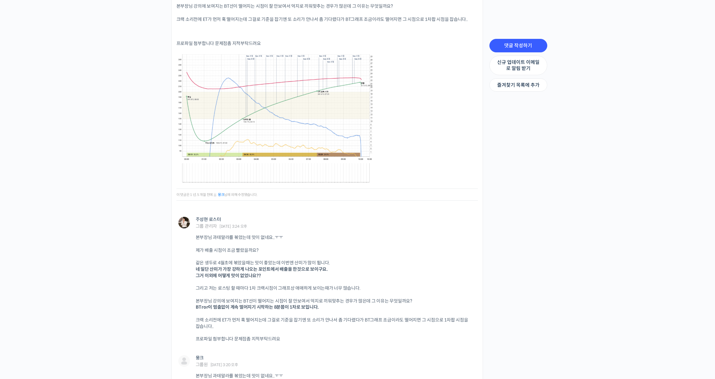
scroll to position [1053, 0]
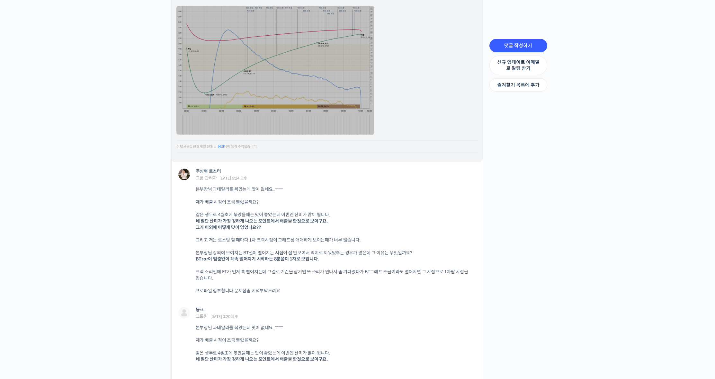
click at [354, 87] on link at bounding box center [275, 70] width 198 height 128
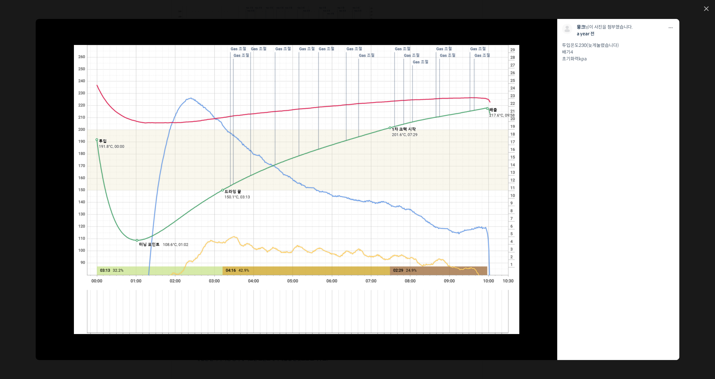
click at [707, 11] on link at bounding box center [706, 8] width 4 height 5
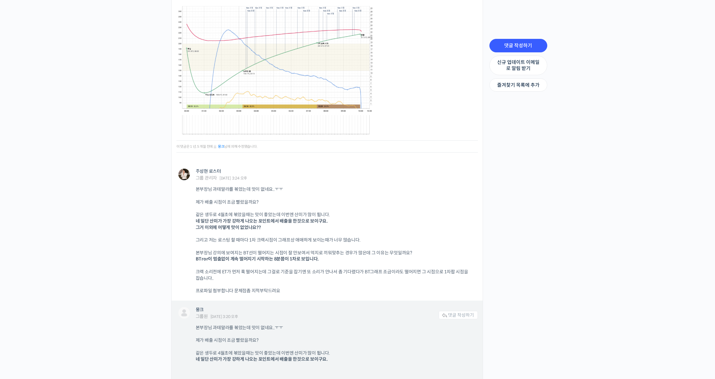
scroll to position [1115, 0]
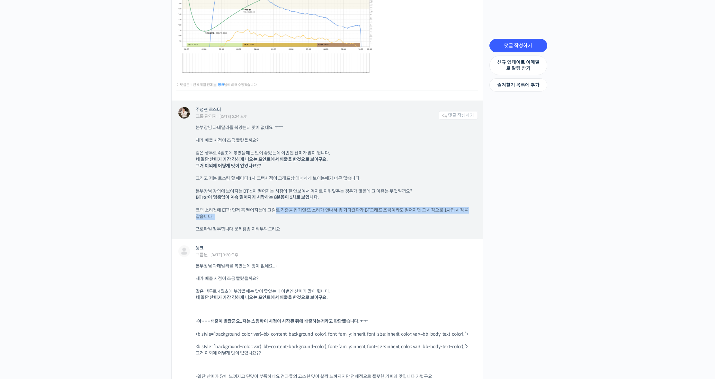
drag, startPoint x: 277, startPoint y: 204, endPoint x: 371, endPoint y: 216, distance: 94.8
click at [371, 216] on div "본부장님 과테말라를 볶았는데 맛이 없네요..ㅜㅜ 제가 배출 시점이 조금 빨랐을까요? 같은 생두로 4월초에 볶았을때는 맛이 좋았는데 이번엔 산미…" at bounding box center [337, 179] width 282 height 108
drag, startPoint x: 194, startPoint y: 193, endPoint x: 341, endPoint y: 199, distance: 146.9
click at [341, 199] on div "주성현 로스터 그룹 관리자 [DATE] 3:24 오후 댓글 작성하기 본부장님 과테말라를 볶았는데 맛이 없네요..ㅜㅜ 제가 배출 시점이 조금 빨…" at bounding box center [327, 170] width 311 height 138
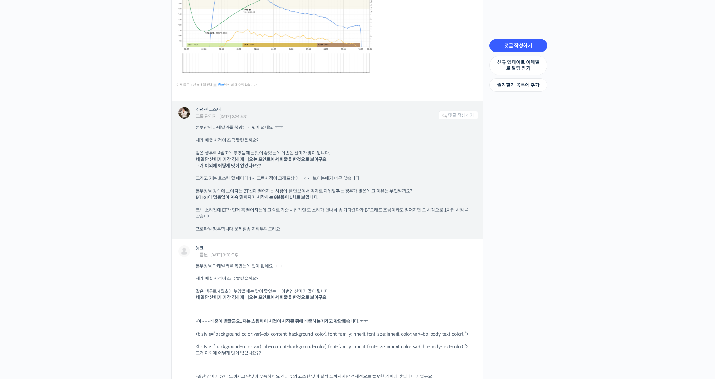
click at [341, 199] on div "본부장님 과테말라를 볶았는데 맛이 없네요..ㅜㅜ 제가 배출 시점이 조금 빨랐을까요? 같은 생두로 4월초에 볶았을때는 맛이 좋았는데 이번엔 산미…" at bounding box center [337, 179] width 282 height 108
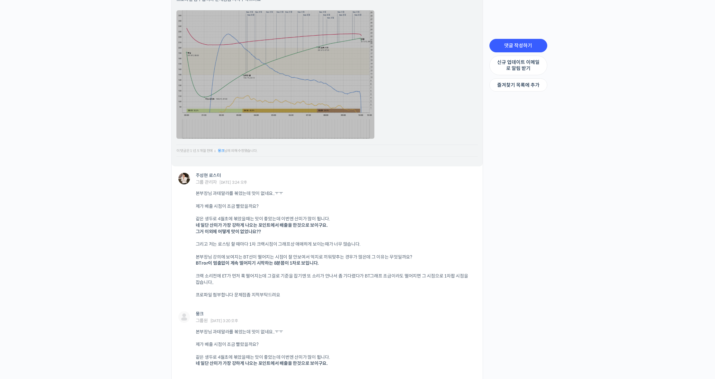
click at [328, 118] on link at bounding box center [275, 74] width 198 height 128
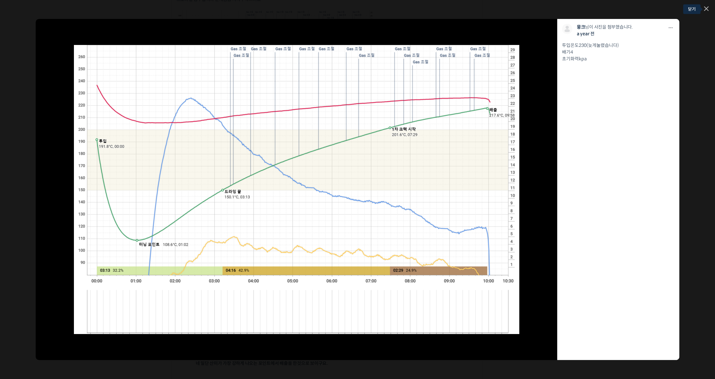
click at [707, 9] on icon at bounding box center [706, 8] width 4 height 4
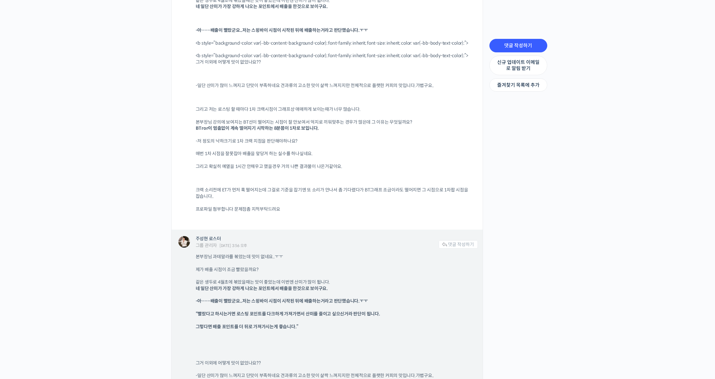
scroll to position [1461, 0]
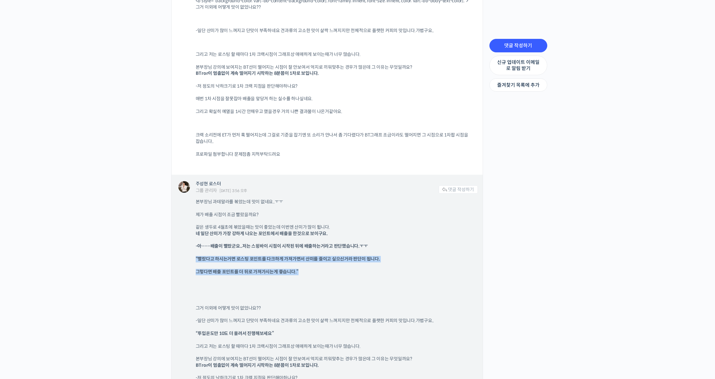
drag, startPoint x: 216, startPoint y: 258, endPoint x: 310, endPoint y: 270, distance: 94.5
click at [310, 270] on div "주성현 로스터 그룹 관리자 2024년 04월 25일 3:56 오후 댓글 작성하기 본부장님 과테말라를 볶았는데 맛이 없네요..ㅜㅜ 제가 배출 시…" at bounding box center [327, 310] width 311 height 270
click at [310, 270] on p "그렇다면 배출 포인트를 더 뒤로 가져가시는게 좋습니다.”" at bounding box center [334, 272] width 276 height 6
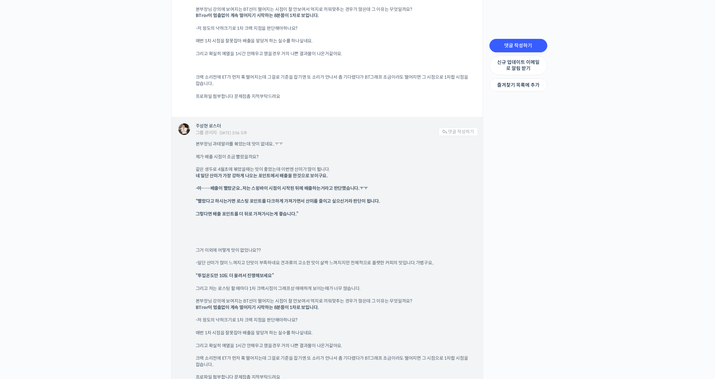
scroll to position [1532, 0]
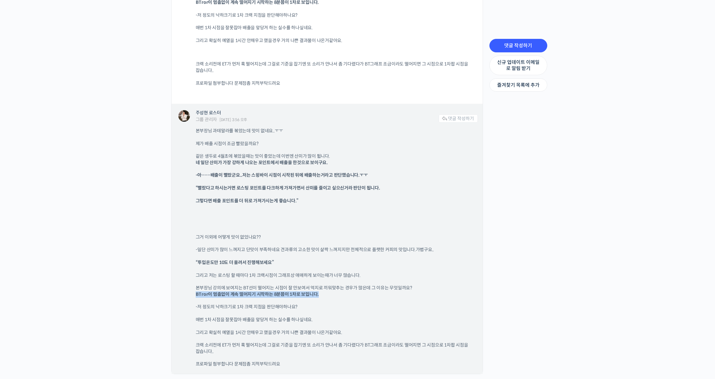
drag, startPoint x: 195, startPoint y: 290, endPoint x: 332, endPoint y: 289, distance: 136.8
click at [332, 289] on div "주성현 로스터 그룹 관리자 2024년 04월 25일 3:56 오후 댓글 작성하기 본부장님 과테말라를 볶았는데 맛이 없네요..ㅜㅜ 제가 배출 시…" at bounding box center [327, 239] width 311 height 270
click at [332, 289] on p "본부장님 강의에 보여지는 BT선이 떨어지는 시점이 잘 안보여서 억지로 끼워맞추는 경우가 많은데 그 이유는 무엇일까요? BTror이 멈춤없이 계…" at bounding box center [334, 291] width 276 height 13
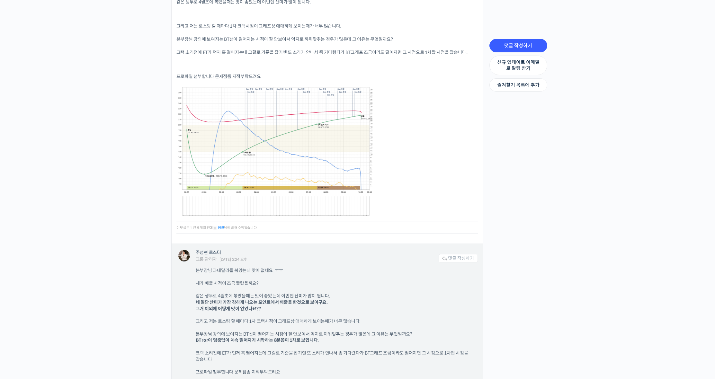
scroll to position [743, 0]
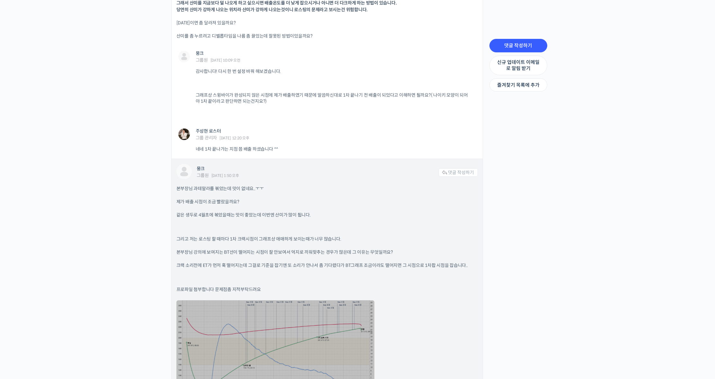
click at [297, 318] on link at bounding box center [275, 364] width 198 height 128
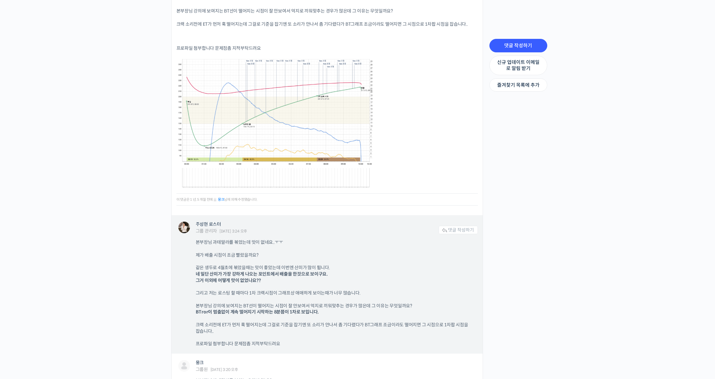
scroll to position [1316, 0]
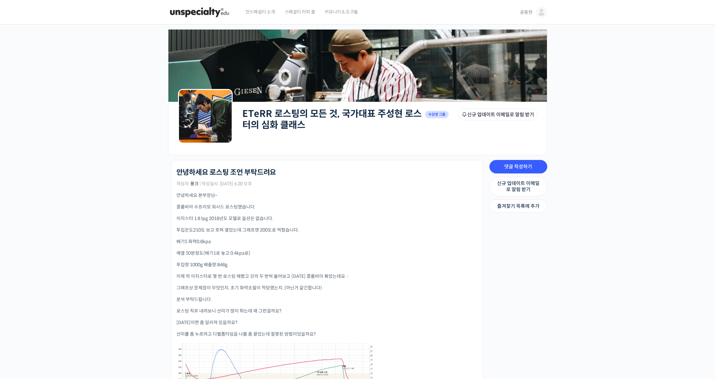
click at [199, 115] on img at bounding box center [205, 116] width 55 height 55
click at [304, 136] on div "ETeRR 로스팅의 모든 것, 국가대표 주성현 로스터의 심화 클래스 Private 수강생 그룹 그룹원 신규 업데이트 이메일로 알림 받기 Pri…" at bounding box center [389, 120] width 295 height 36
click at [245, 177] on div "ETeRR 로스팅의 모든 것, 국가대표 주성현 로스터의 심화 클래스 안녕하세요 로스팅 조언 부탁드려요 작성자: 뭉크 | 작성일시: 2024년 …" at bounding box center [326, 332] width 301 height 328
click at [196, 193] on p "안녕하세요 본부장님~" at bounding box center [326, 195] width 301 height 7
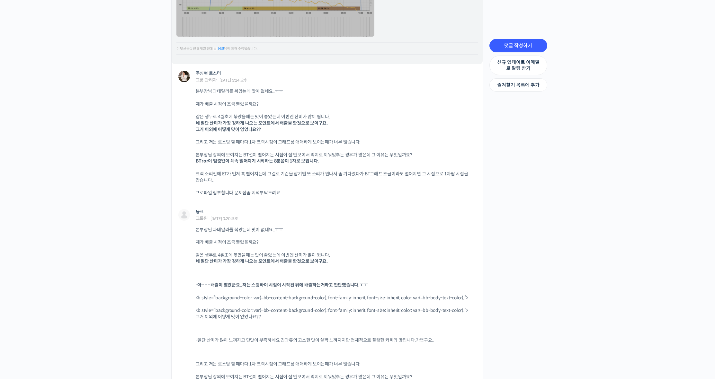
scroll to position [828, 0]
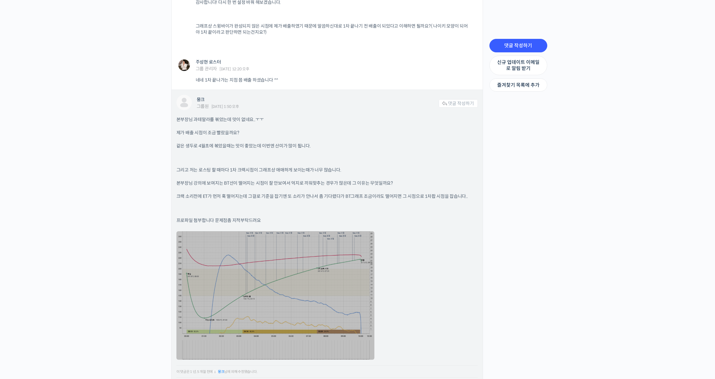
click at [316, 252] on link at bounding box center [275, 295] width 198 height 128
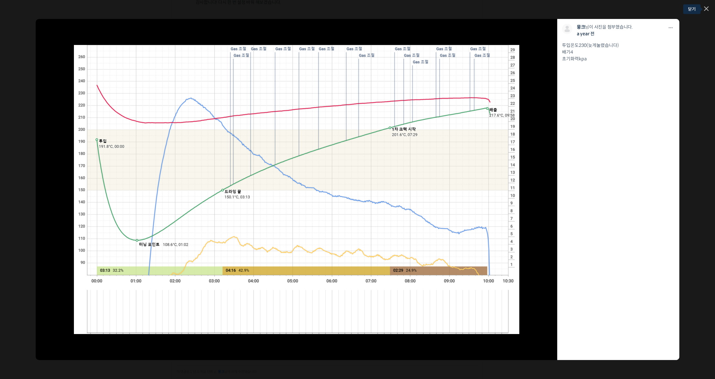
click at [706, 10] on icon at bounding box center [706, 8] width 4 height 4
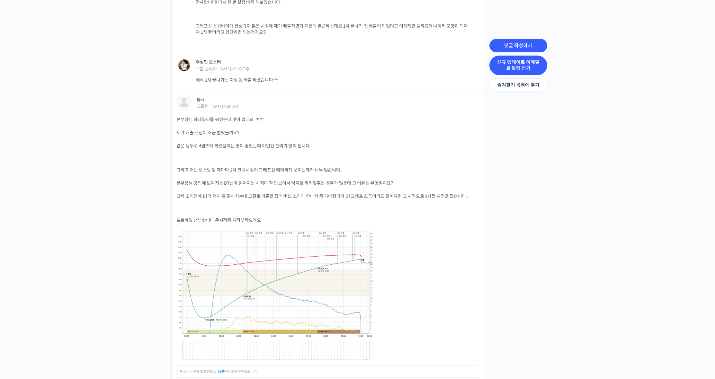
click at [538, 70] on link "신규 업데이트 이메일로 알림 받기" at bounding box center [518, 66] width 58 height 20
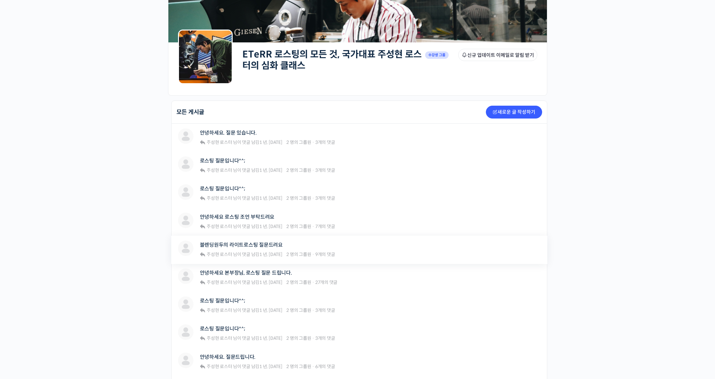
scroll to position [189, 0]
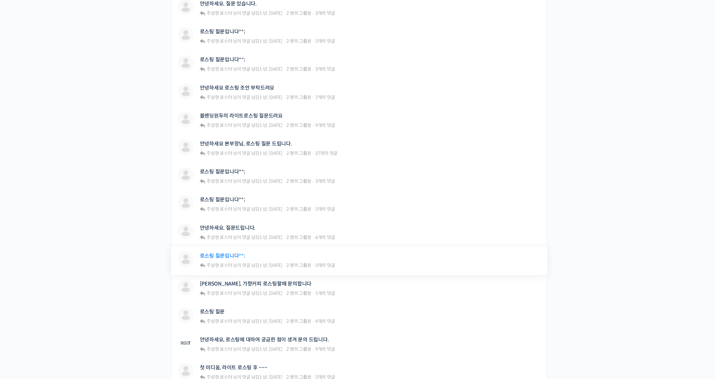
click at [233, 256] on link "로스팅 질문입니다^^;" at bounding box center [222, 256] width 45 height 6
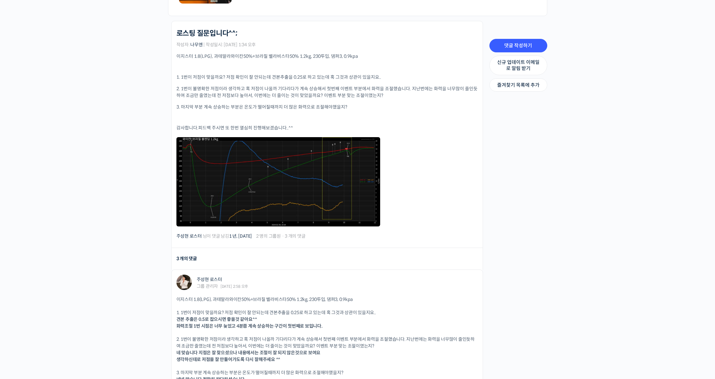
scroll to position [151, 0]
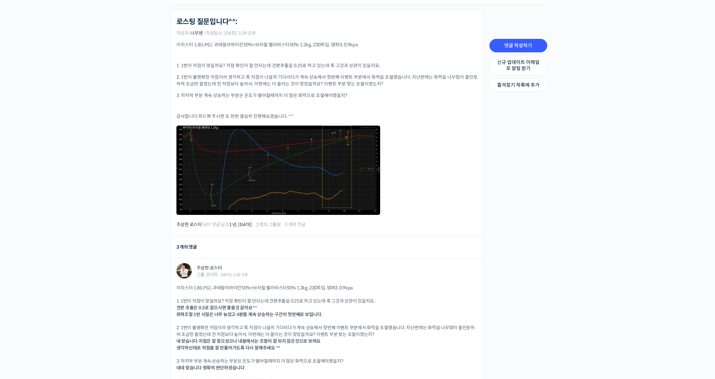
click at [250, 217] on div "ETeRR 로스팅의 모든 것, 국가대표 주성현 로스터의 심화 클래스 로스팅 질문입니다^^; 작성자: 나무엔 | 작성일시: 2024년 02월 2…" at bounding box center [326, 123] width 301 height 210
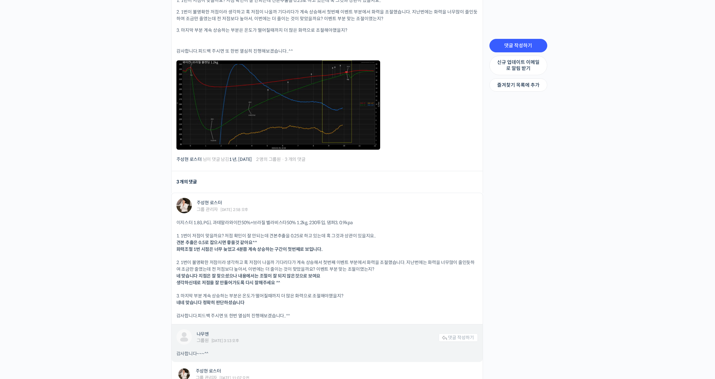
scroll to position [284, 0]
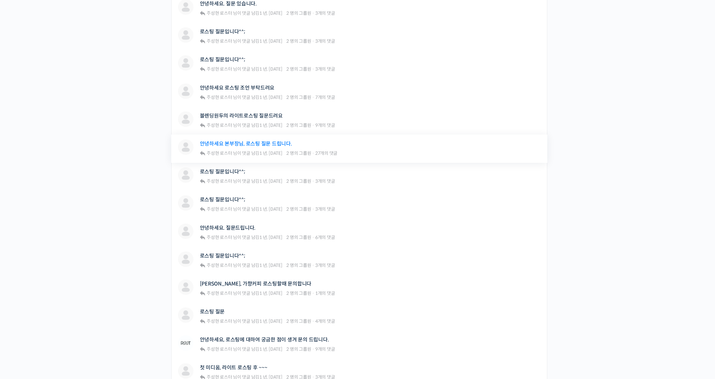
click at [266, 145] on link "안녕하세요 본부장님, 로스팅 질문 드립니다." at bounding box center [246, 144] width 92 height 6
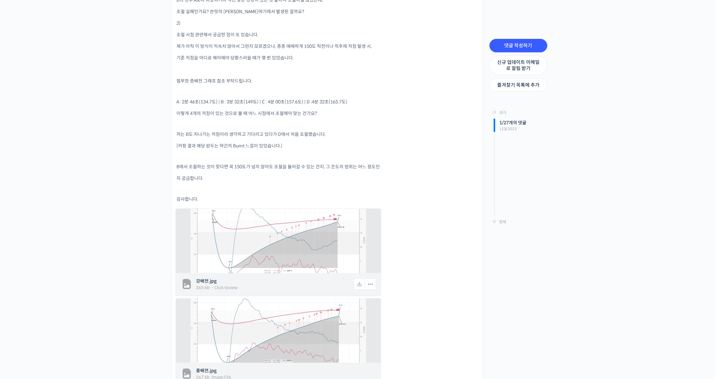
scroll to position [518, 0]
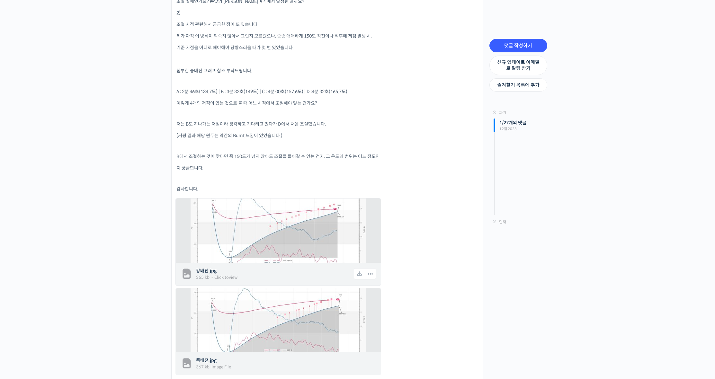
click at [337, 225] on img at bounding box center [277, 230] width 175 height 80
click at [288, 232] on img at bounding box center [277, 230] width 175 height 80
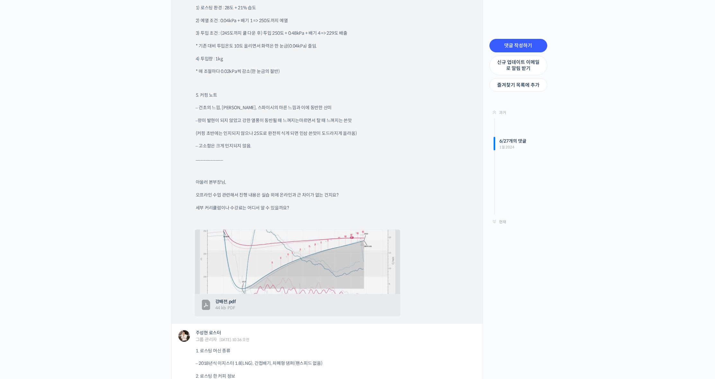
scroll to position [2559, 0]
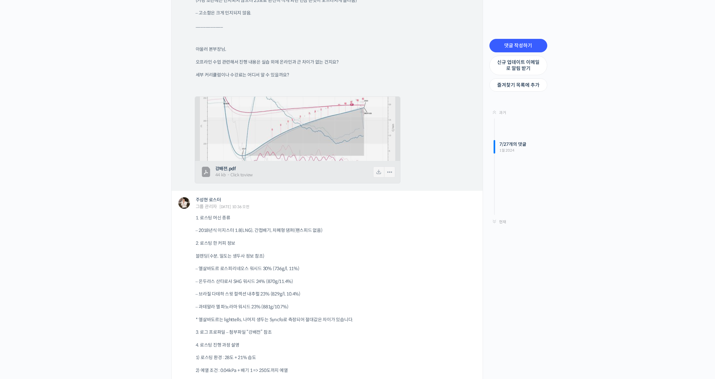
click at [211, 164] on icon at bounding box center [206, 171] width 12 height 15
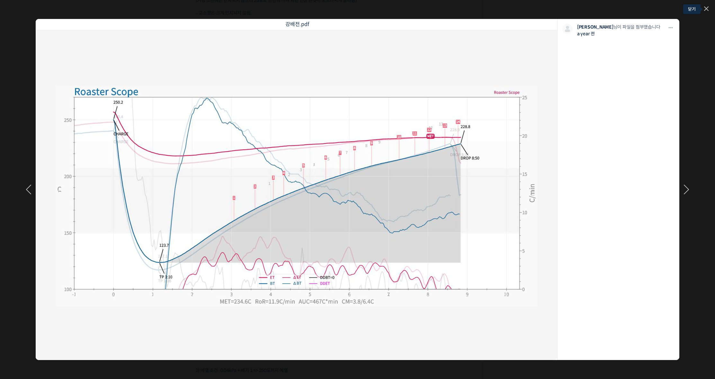
click at [705, 8] on link at bounding box center [706, 8] width 4 height 5
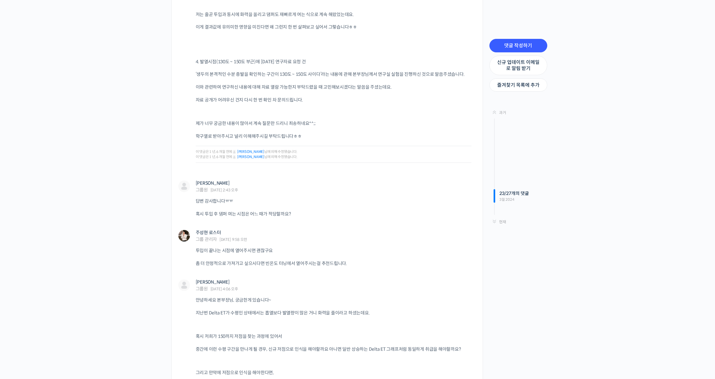
scroll to position [5075, 0]
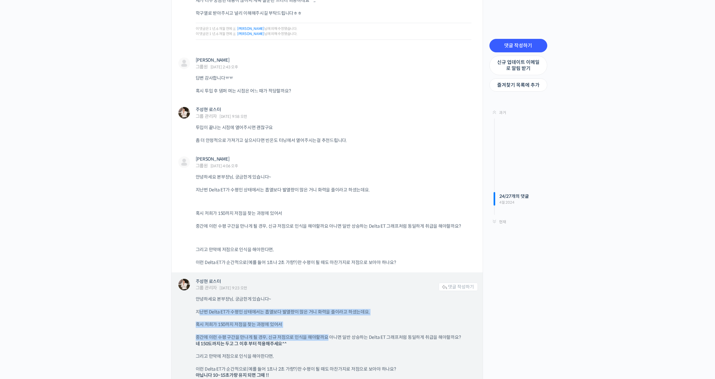
drag, startPoint x: 200, startPoint y: 260, endPoint x: 327, endPoint y: 285, distance: 129.9
click at [327, 296] on div "안녕하세요 본부장님, 궁금한게 있습니다~ 지난번 Delta ET가 수평인 상태에서는 흡열보다 발열량이 많은 거니 화력을 줄이라고 하셨는데요. …" at bounding box center [337, 337] width 282 height 83
click at [327, 334] on p "중간에 이런 수평 구간을 만나게 될 경우, 신규 저점으로 인식을 해야할까요 아니면 일반 상승하는 Delta ET 그래프처럼 동일하게 취급을 해…" at bounding box center [334, 340] width 276 height 13
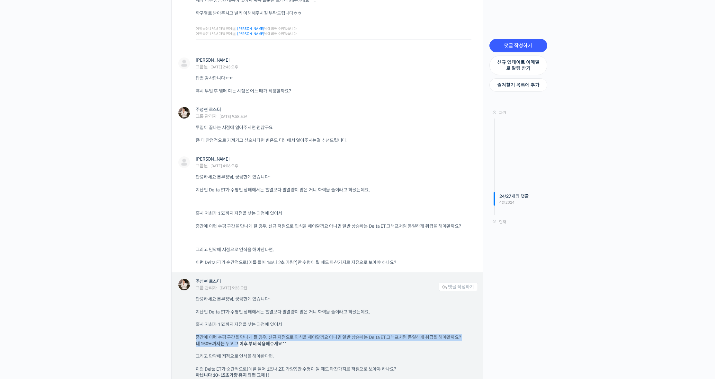
drag, startPoint x: 199, startPoint y: 286, endPoint x: 247, endPoint y: 293, distance: 48.2
click at [247, 334] on p "중간에 이런 수평 구간을 만나게 될 경우, 신규 저점으로 인식을 해야할까요 아니면 일반 상승하는 Delta ET 그래프처럼 동일하게 취급을 해…" at bounding box center [334, 340] width 276 height 13
click at [273, 341] on b "네 150도까지는 두고 그 이후 부터 적용해주세요^^" at bounding box center [241, 344] width 91 height 6
drag, startPoint x: 219, startPoint y: 295, endPoint x: 267, endPoint y: 299, distance: 48.3
click at [267, 299] on div "주성현 로스터 그룹 관리자 2024년 04월 03일 9:23 오전 댓글 작성하기 안녕하세요 본부장님, 궁금한게 있습니다~ 지난번 Delta E…" at bounding box center [327, 328] width 311 height 113
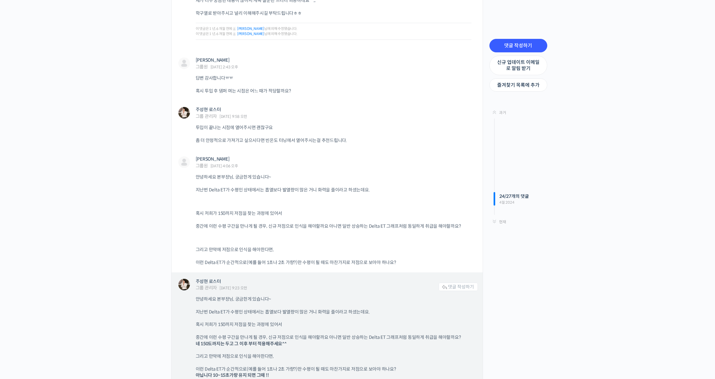
click at [267, 299] on div "안녕하세요 본부장님, 궁금한게 있습니다~ 지난번 Delta ET가 수평인 상태에서는 흡열보다 발열량이 많은 거니 화력을 줄이라고 하셨는데요. …" at bounding box center [337, 337] width 282 height 83
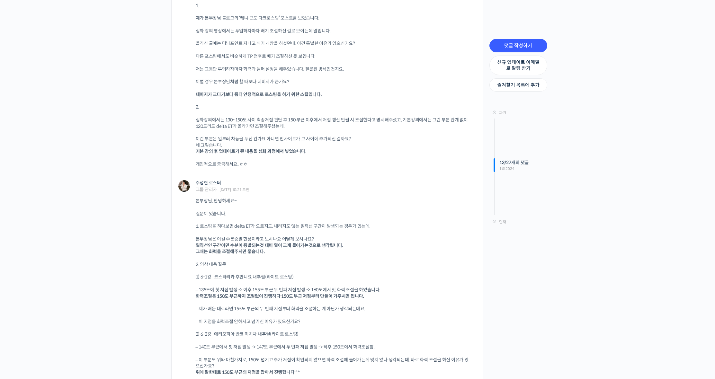
scroll to position [3367, 0]
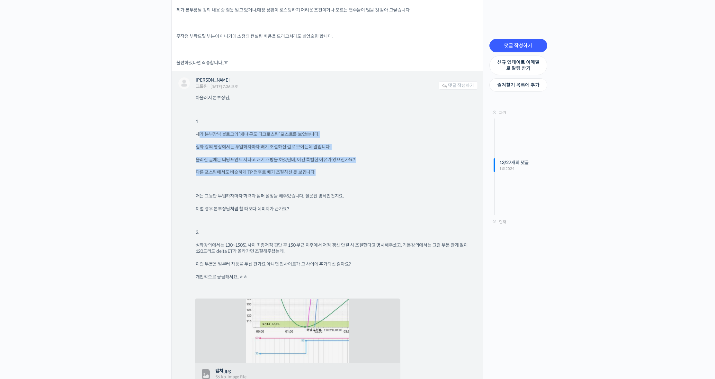
drag, startPoint x: 211, startPoint y: 103, endPoint x: 357, endPoint y: 157, distance: 156.3
click at [357, 157] on div "아울러서 본부장님, 1. 제가 본부장님 블로그의 ‘케냐 곤도 다크로스팅’ 포스트를 보았습니다. 심화 강의 영상에서는 투입하자마자 배기 조절하신…" at bounding box center [337, 241] width 282 height 292
click at [357, 182] on p at bounding box center [334, 184] width 276 height 4
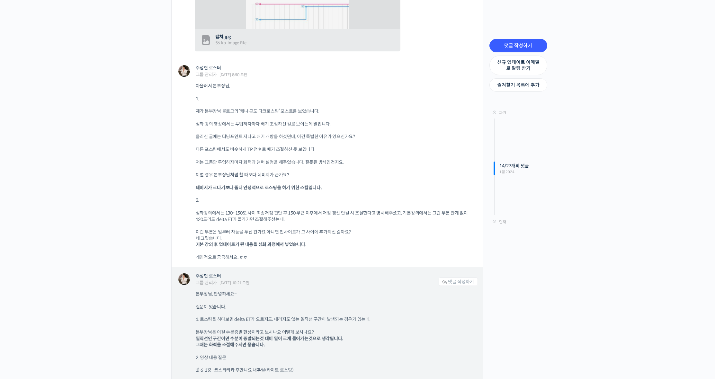
scroll to position [3712, 0]
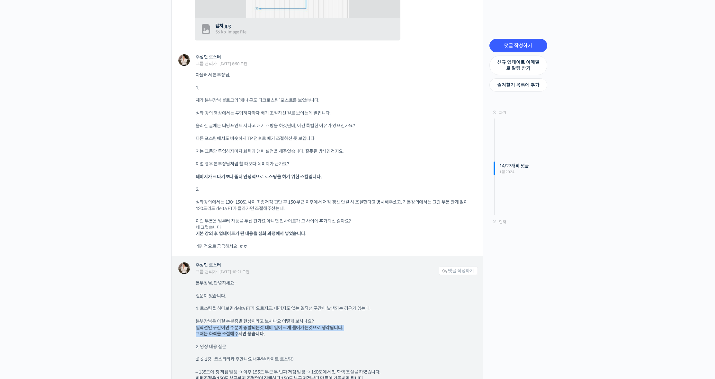
drag, startPoint x: 197, startPoint y: 296, endPoint x: 238, endPoint y: 301, distance: 41.4
click at [238, 325] on b "일직선인 구간이면 수분이 증발되는것 대비 열이 크게 들어가는것으로 생각됩니다. 그때는 화력을 조절해주시면 좋습니다." at bounding box center [270, 331] width 148 height 12
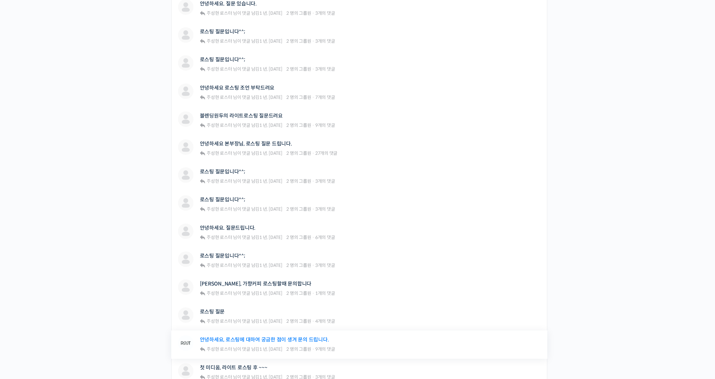
click at [237, 341] on link "안녕하세요, 로스팅에 대하여 궁금한 점이 생겨 문의 드립니다." at bounding box center [264, 340] width 129 height 6
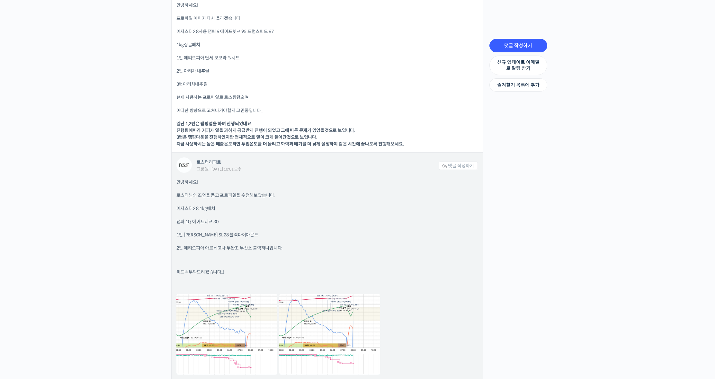
scroll to position [806, 0]
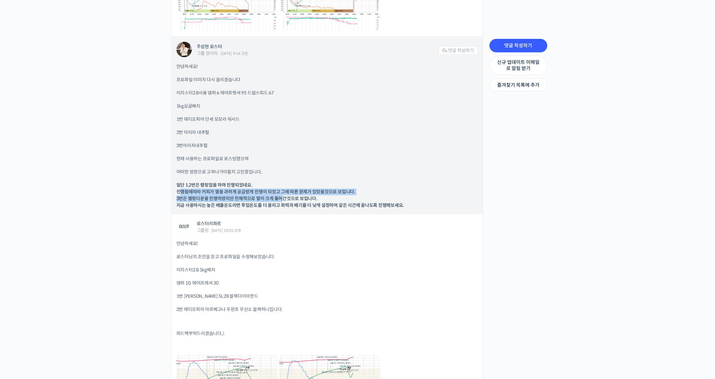
drag, startPoint x: 179, startPoint y: 193, endPoint x: 282, endPoint y: 196, distance: 103.5
click at [282, 196] on b "일단 1,2번은 램핑업을 하며 진행되었네요. 진행됨에따라 커피가 열을 과하게 공급받게 진행이 되었고 그에 따른 문제가 있었을것으로 보입니다. …" at bounding box center [290, 195] width 228 height 26
drag, startPoint x: 228, startPoint y: 202, endPoint x: 314, endPoint y: 199, distance: 86.1
click at [314, 199] on b "일단 1,2번은 램핑업을 하며 진행되었네요. 진행됨에따라 커피가 열을 과하게 공급받게 진행이 되었고 그에 따른 문제가 있었을것으로 보입니다. …" at bounding box center [290, 195] width 228 height 26
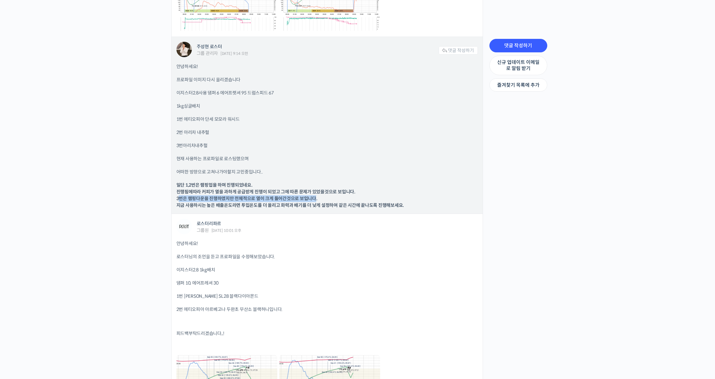
click at [314, 199] on b "일단 1,2번은 램핑업을 하며 진행되었네요. 진행됨에따라 커피가 열을 과하게 공급받게 진행이 되었고 그에 따른 문제가 있었을것으로 보입니다. …" at bounding box center [290, 195] width 228 height 26
drag, startPoint x: 195, startPoint y: 205, endPoint x: 409, endPoint y: 202, distance: 213.9
click at [409, 202] on p "일단 1,2번은 램핑업을 하며 진행되었네요. 진행됨에따라 커피가 열을 과하게 공급받게 진행이 되었고 그에 따른 문제가 있었을것으로 보입니다. …" at bounding box center [326, 195] width 301 height 27
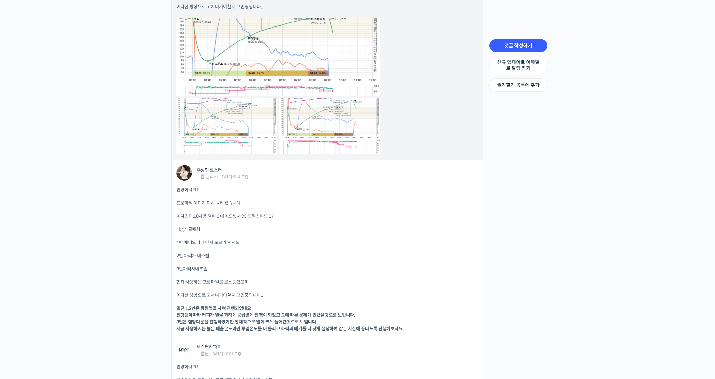
scroll to position [518, 0]
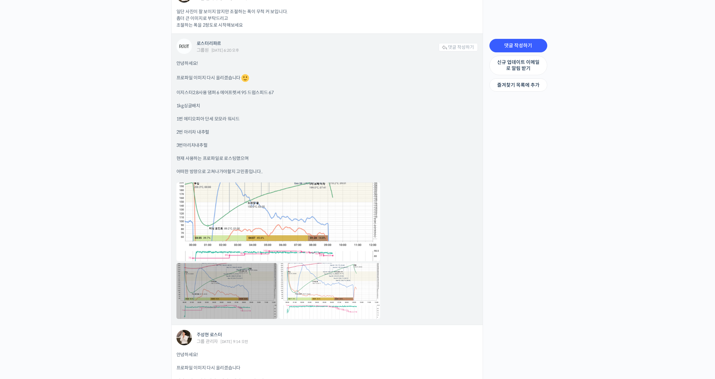
click at [221, 275] on link at bounding box center [226, 291] width 101 height 56
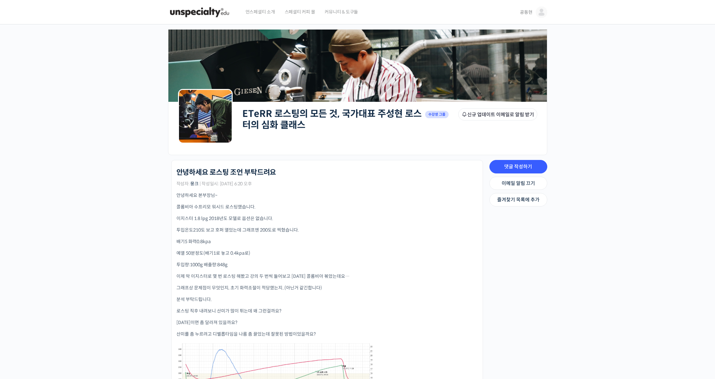
click at [440, 116] on span "수강생 그룹" at bounding box center [437, 114] width 24 height 7
click at [537, 13] on img at bounding box center [541, 12] width 12 height 12
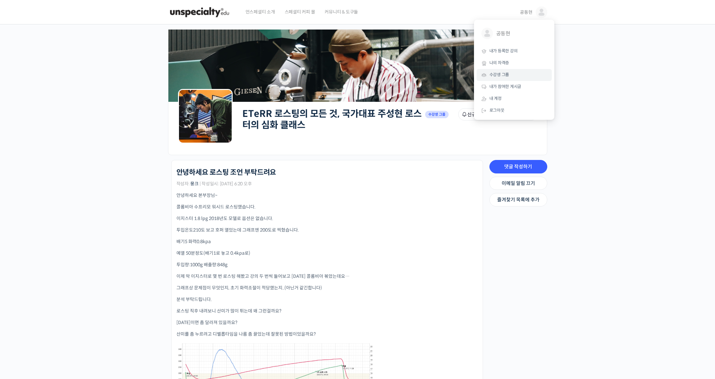
click at [527, 71] on link "수강생 그룹" at bounding box center [513, 75] width 75 height 12
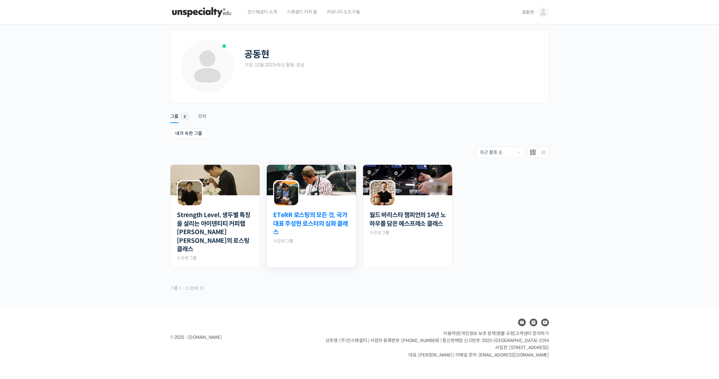
click at [315, 215] on link "ETeRR 로스팅의 모든 것, 국가대표 주성현 로스터의 심화 클래스" at bounding box center [311, 224] width 76 height 26
click at [315, 217] on link "ETeRR 로스팅의 모든 것, 국가대표 주성현 로스터의 심화 클래스" at bounding box center [311, 224] width 76 height 26
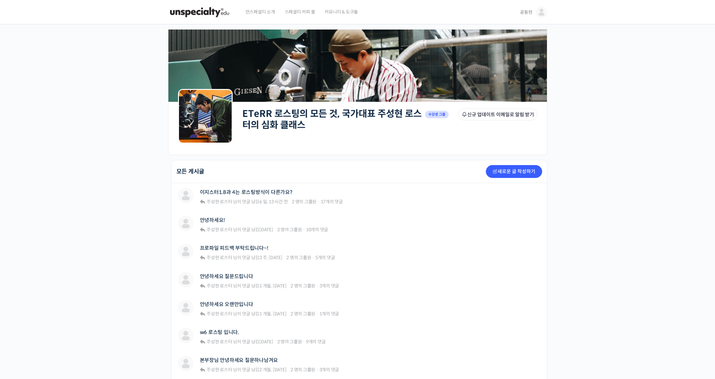
scroll to position [322, 0]
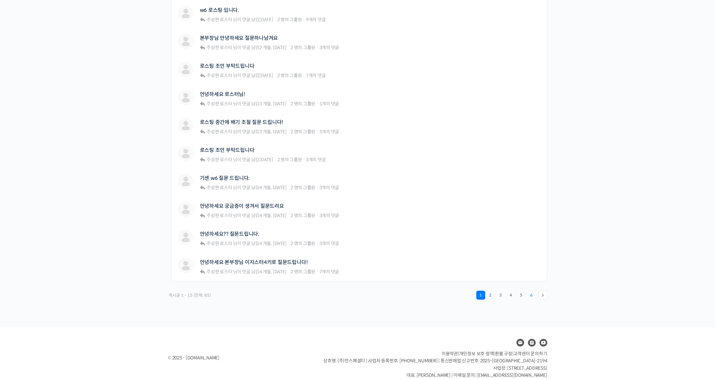
click at [531, 296] on link "6" at bounding box center [531, 295] width 9 height 9
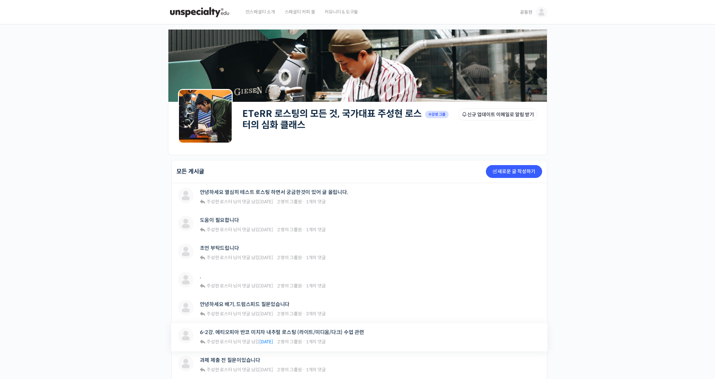
scroll to position [64, 0]
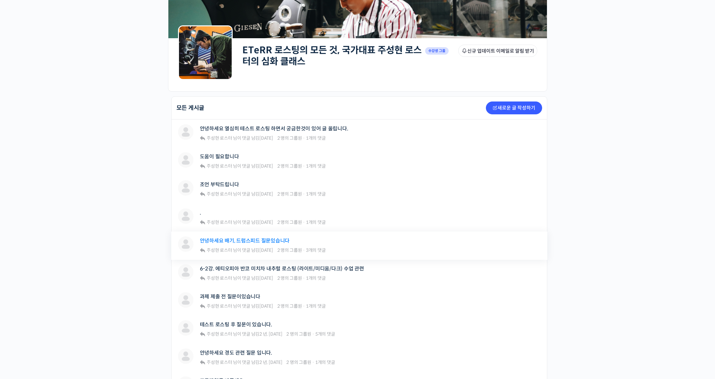
click at [268, 238] on link "안녕하세요 배기, 드럼스피드 질문있습니다" at bounding box center [245, 241] width 90 height 6
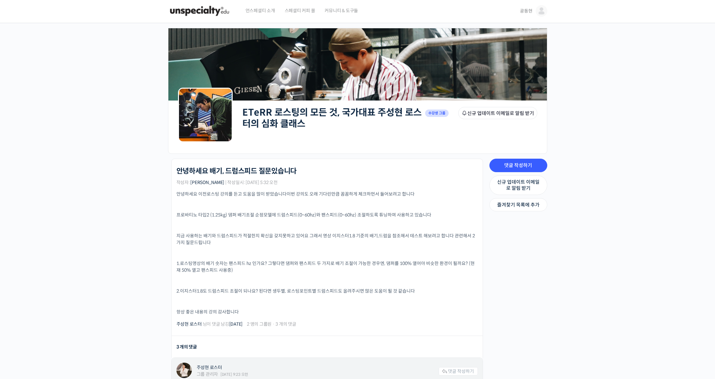
scroll to position [226, 0]
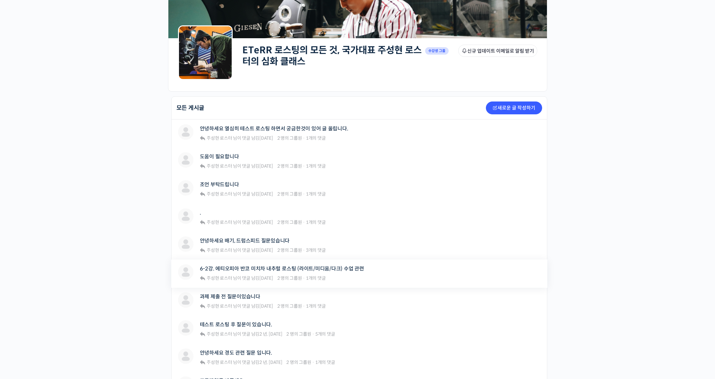
scroll to position [190, 0]
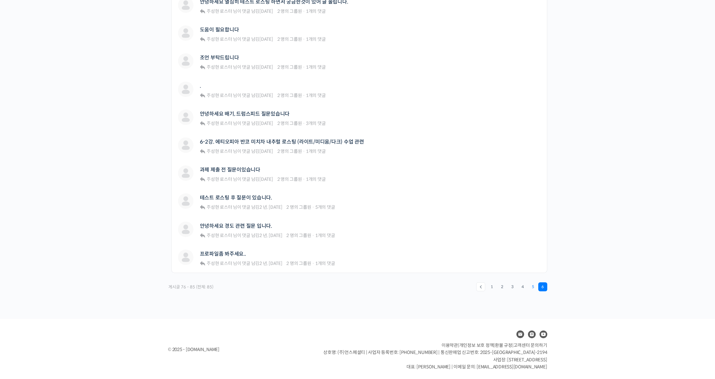
click at [531, 285] on link "5" at bounding box center [532, 286] width 9 height 9
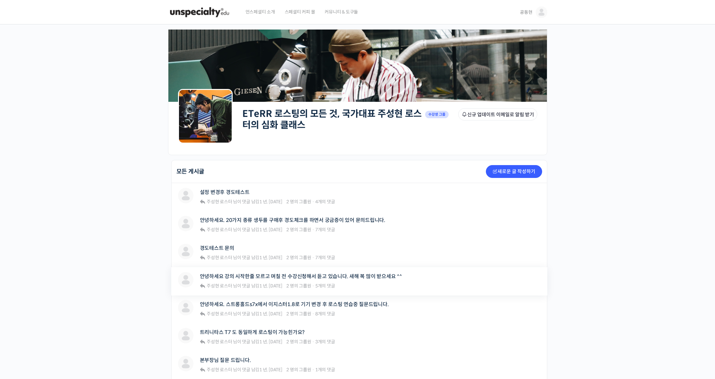
scroll to position [65, 0]
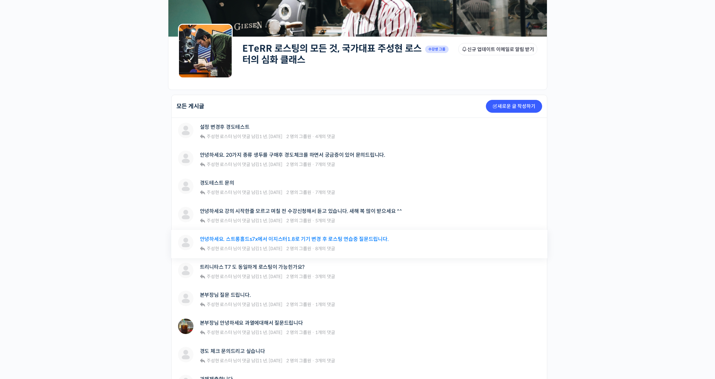
click at [310, 238] on link "안녕하세요. 스트롱홀드s7x에서 이지스터1.8로 기기 변경 후 로스팅 연습중 질문드립니다." at bounding box center [294, 239] width 189 height 6
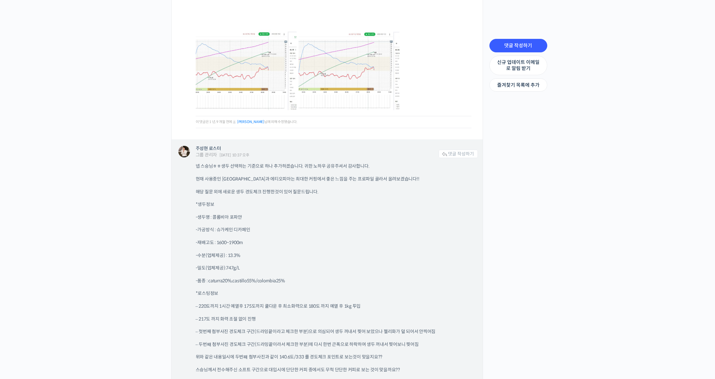
scroll to position [1328, 0]
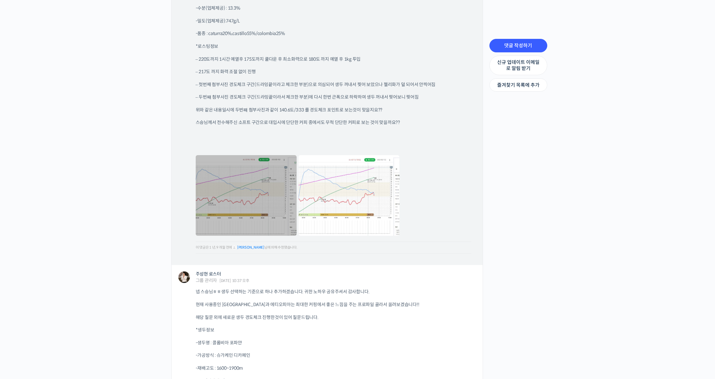
click at [267, 203] on link at bounding box center [246, 195] width 101 height 81
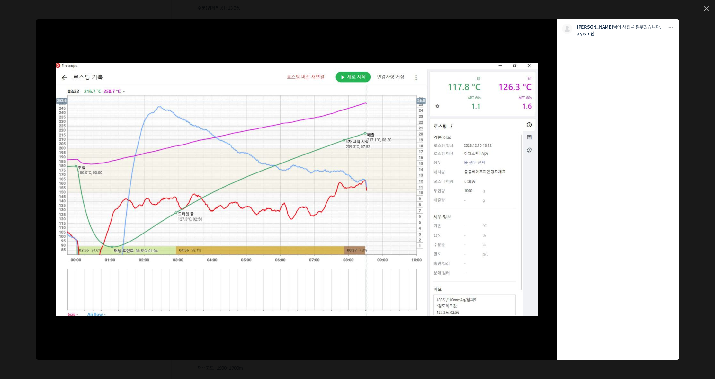
click at [704, 5] on div "모두 공개 모든 회원 나만 보기 다운로드 다운로드 김호중 님이 사진을 첨부했습니다. a year 전" at bounding box center [357, 189] width 715 height 379
click at [704, 8] on link at bounding box center [706, 8] width 4 height 5
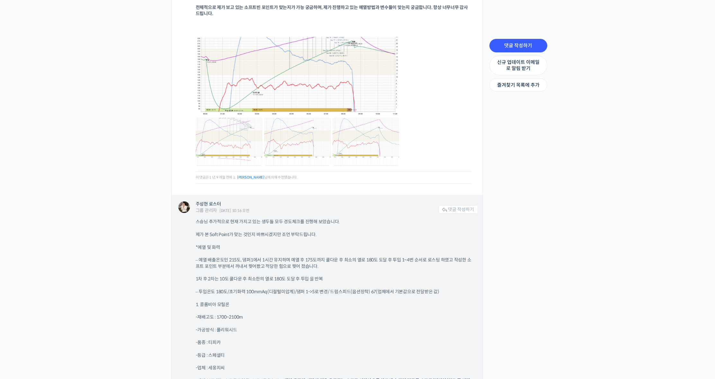
scroll to position [2325, 0]
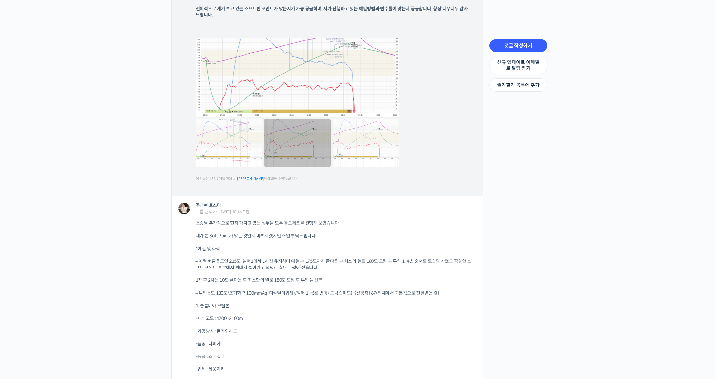
click at [291, 134] on link at bounding box center [297, 143] width 66 height 48
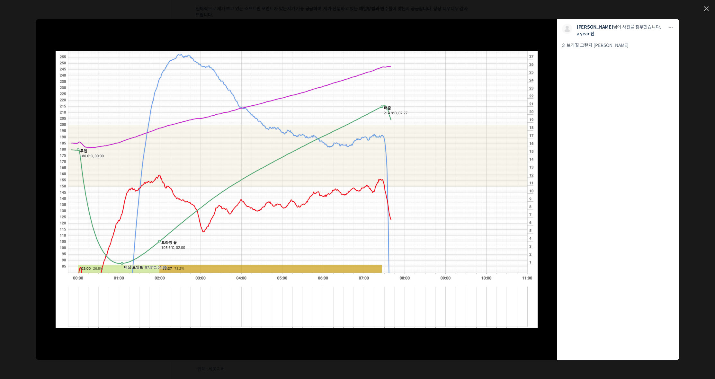
click at [702, 7] on div "모두 공개 모든 회원 나만 보기 다운로드 다운로드 김호중 님이 사진을 첨부했습니다. a year 전 3. 브라질 그란자 송 프란시시코" at bounding box center [357, 189] width 715 height 379
click at [708, 9] on icon at bounding box center [706, 8] width 4 height 4
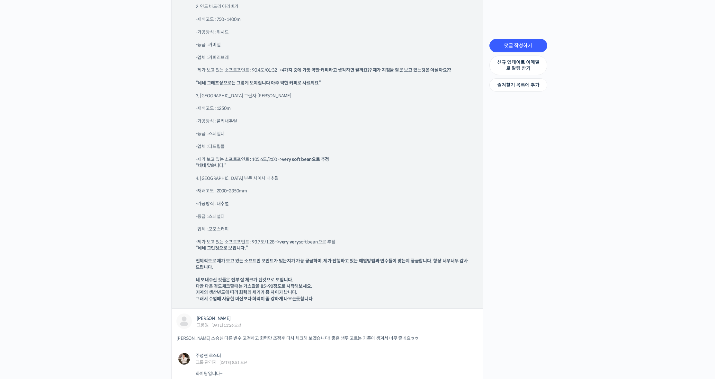
scroll to position [2814, 0]
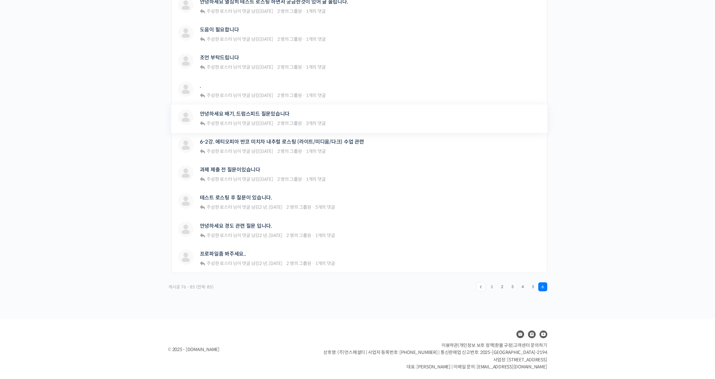
scroll to position [125, 0]
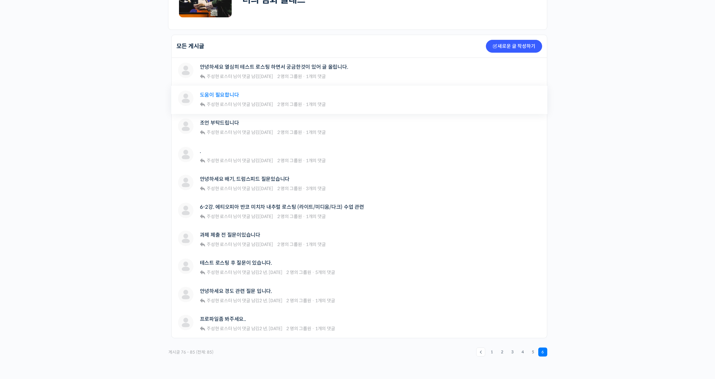
click at [229, 93] on link "도움이 필요합니다" at bounding box center [219, 95] width 39 height 6
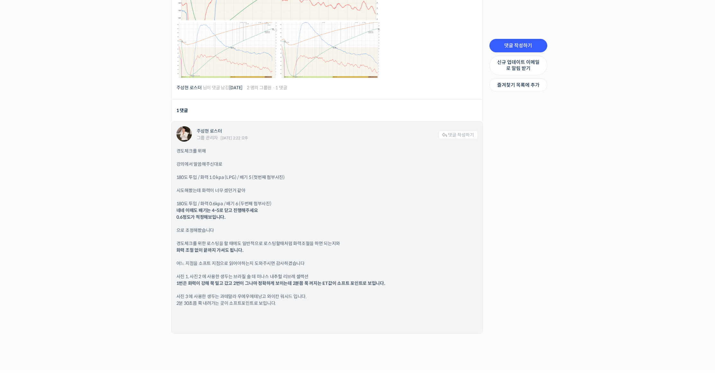
scroll to position [419, 0]
